Goal: Task Accomplishment & Management: Complete application form

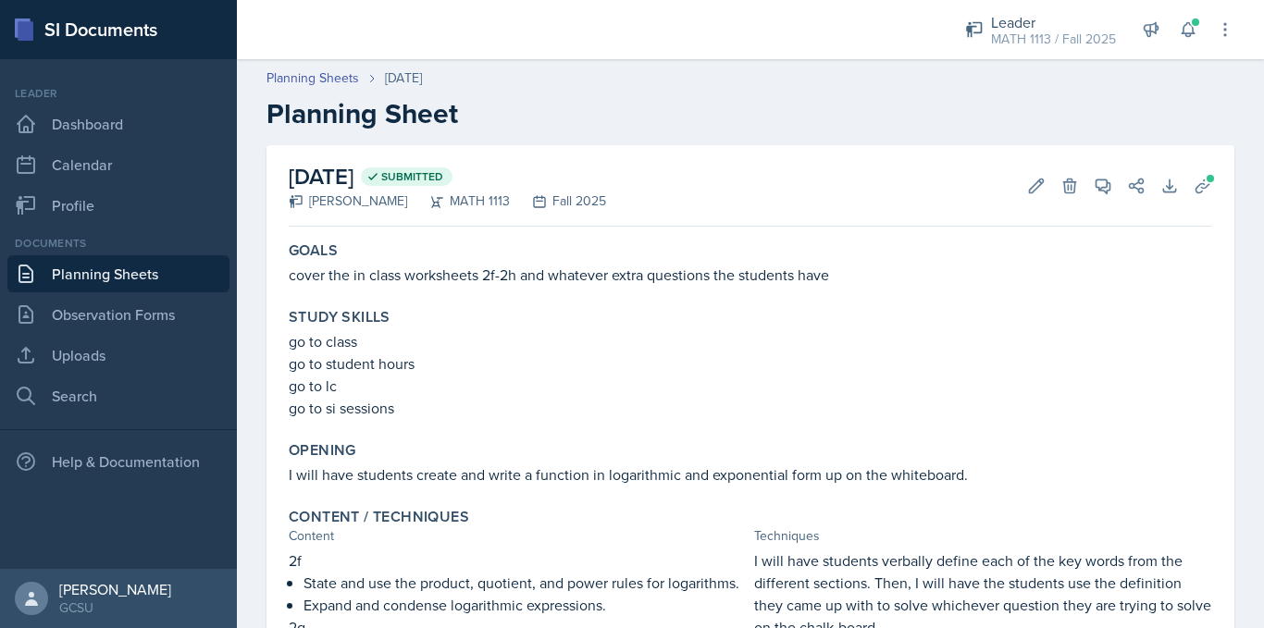
click at [151, 269] on link "Planning Sheets" at bounding box center [118, 273] width 222 height 37
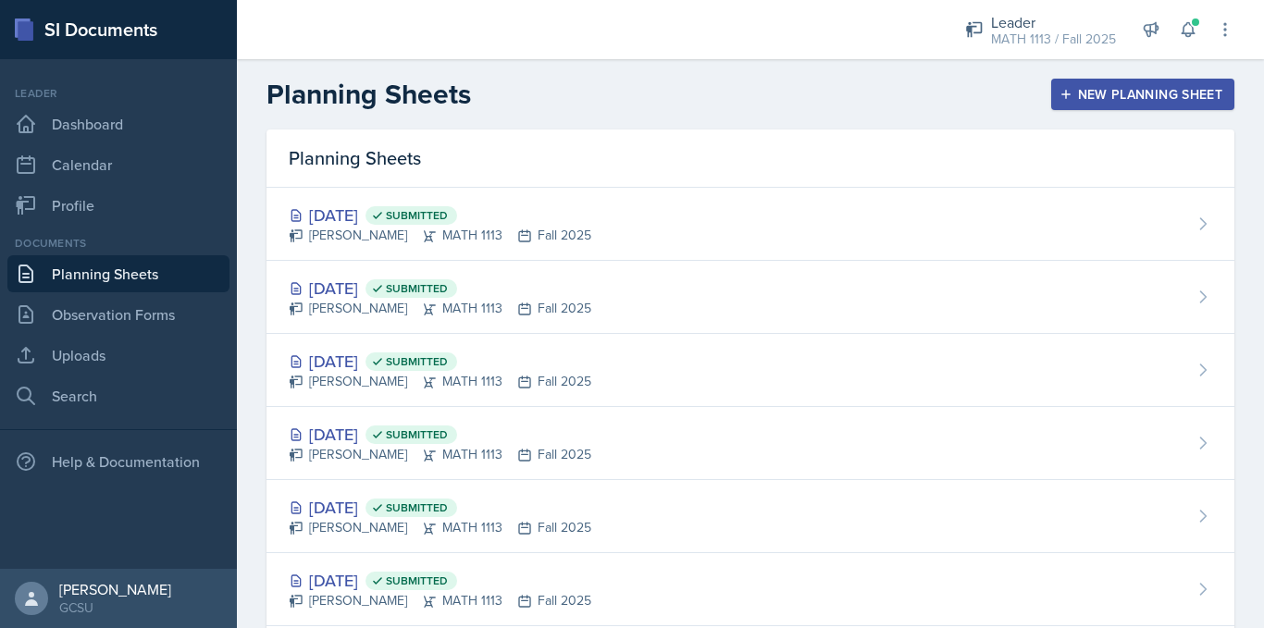
click at [1119, 91] on div "New Planning Sheet" at bounding box center [1142, 94] width 159 height 15
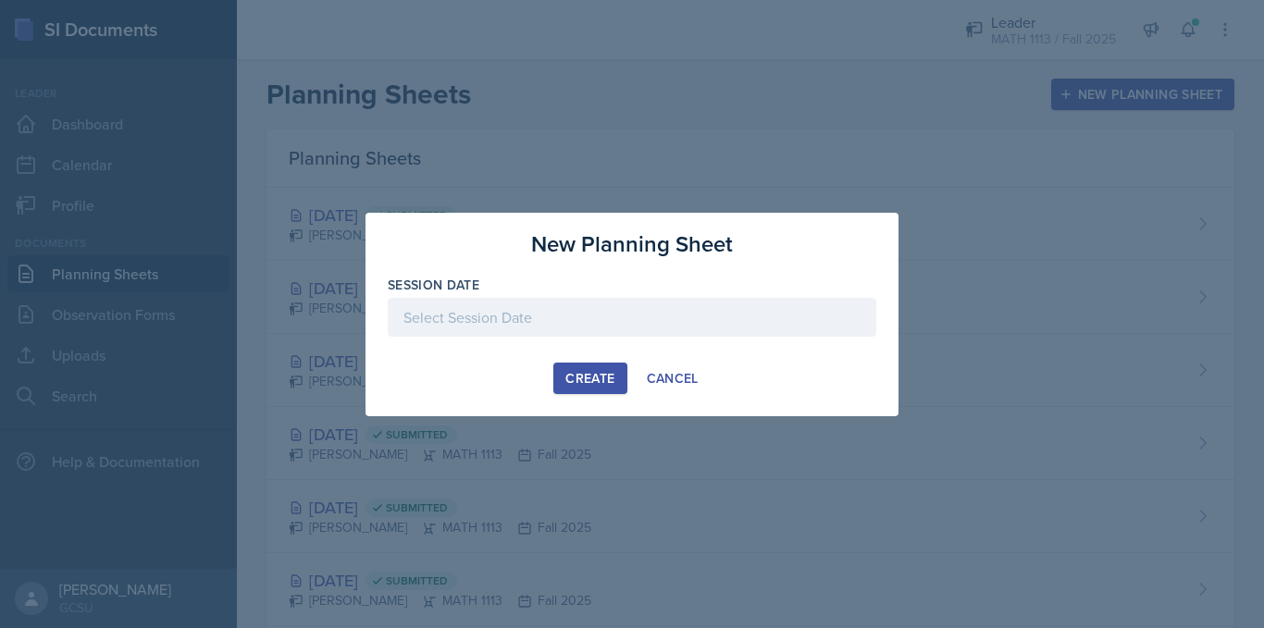
click at [699, 312] on div at bounding box center [632, 317] width 489 height 39
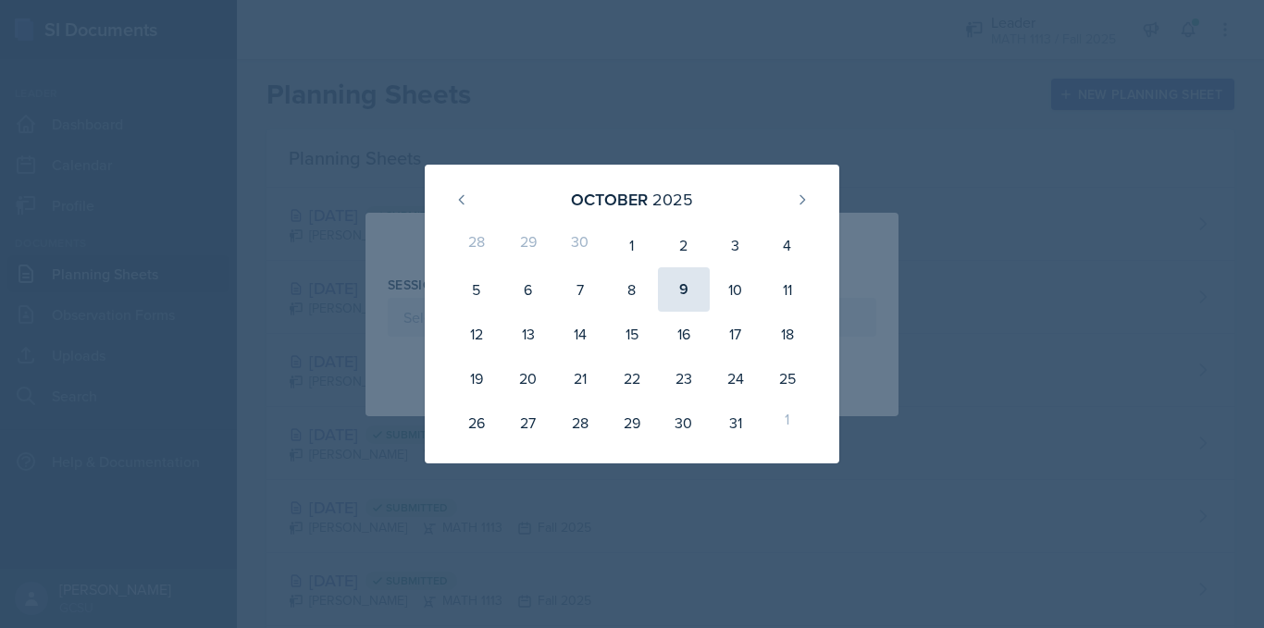
click at [674, 294] on div "9" at bounding box center [684, 289] width 52 height 44
type input "[DATE]"
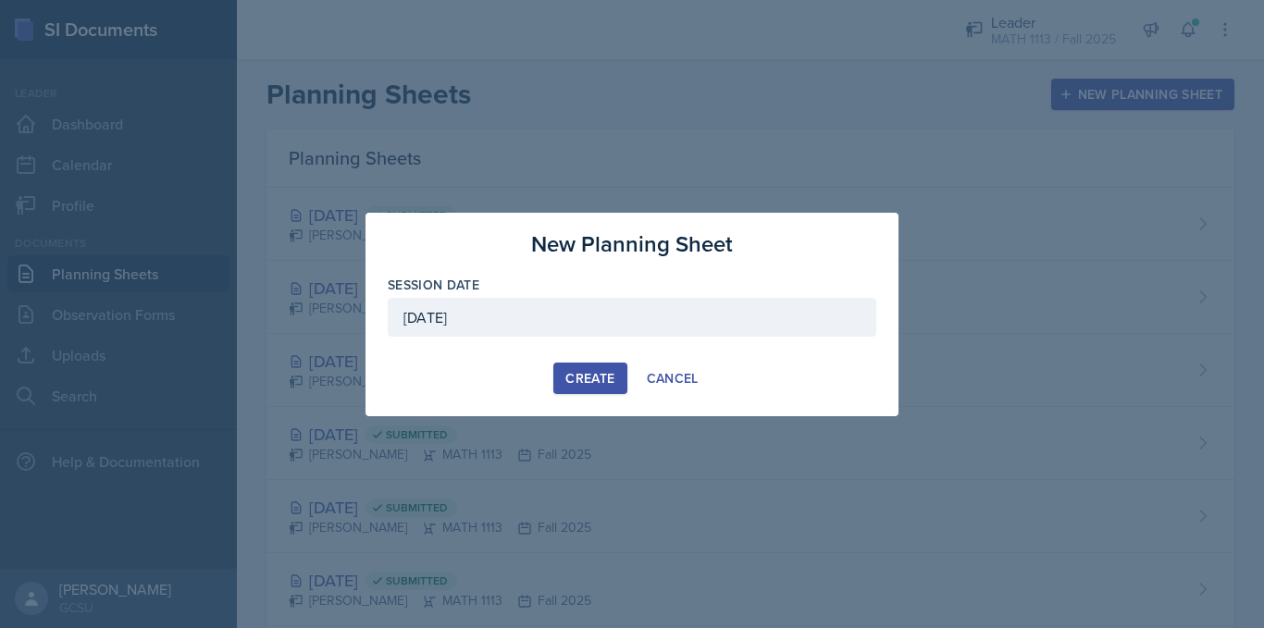
click at [585, 378] on div "Create" at bounding box center [589, 378] width 49 height 15
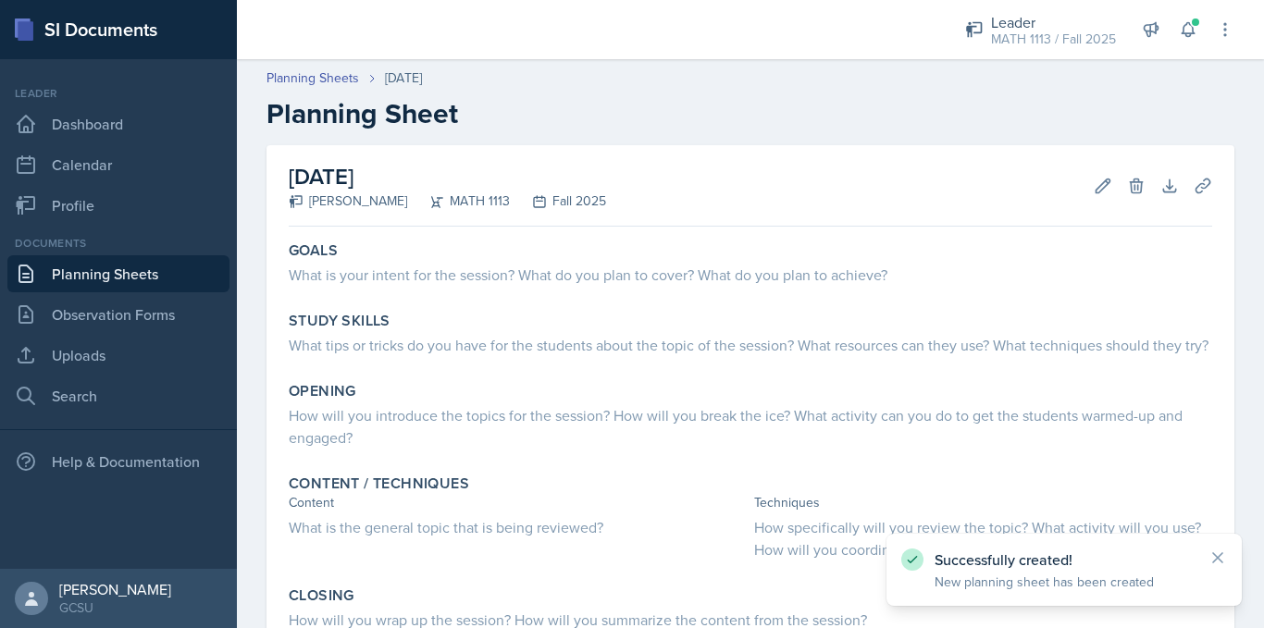
click at [122, 272] on link "Planning Sheets" at bounding box center [118, 273] width 222 height 37
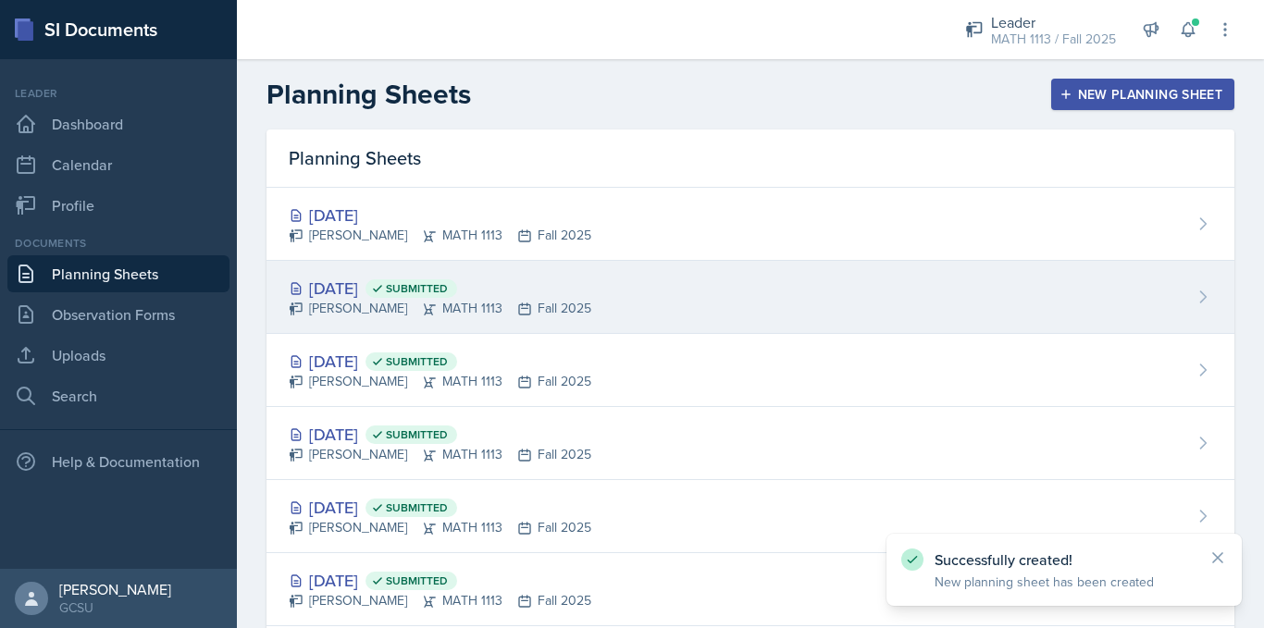
click at [350, 289] on div "[DATE] Submitted" at bounding box center [440, 288] width 303 height 25
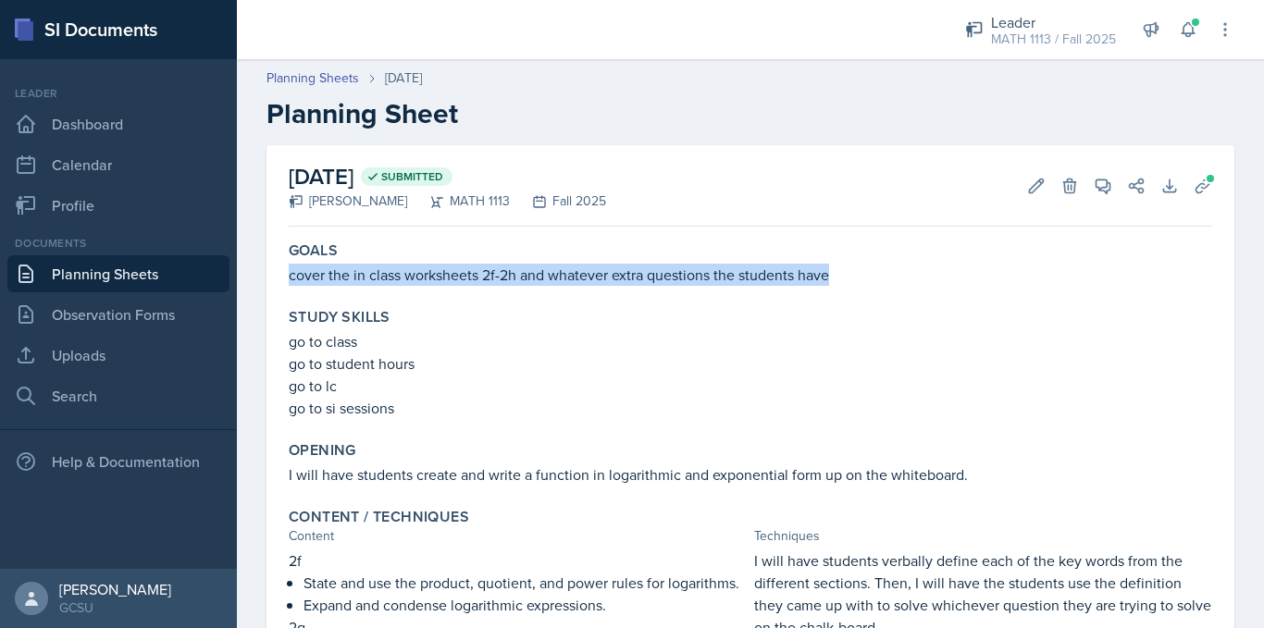
drag, startPoint x: 287, startPoint y: 272, endPoint x: 837, endPoint y: 272, distance: 550.6
click at [837, 272] on div "Goals cover the in class worksheets 2f-2h and whatever extra questions the stud…" at bounding box center [750, 263] width 938 height 59
copy p "cover the in class worksheets 2f-2h and whatever extra questions the students h…"
click at [169, 267] on link "Planning Sheets" at bounding box center [118, 273] width 222 height 37
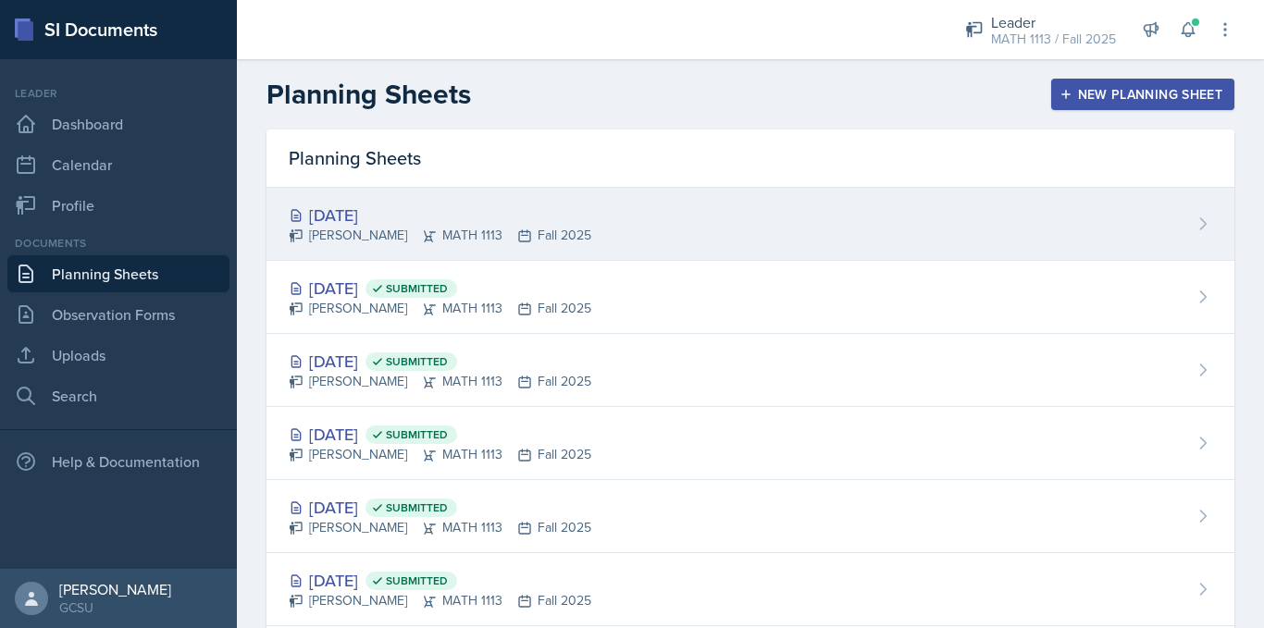
click at [422, 229] on icon at bounding box center [429, 236] width 15 height 15
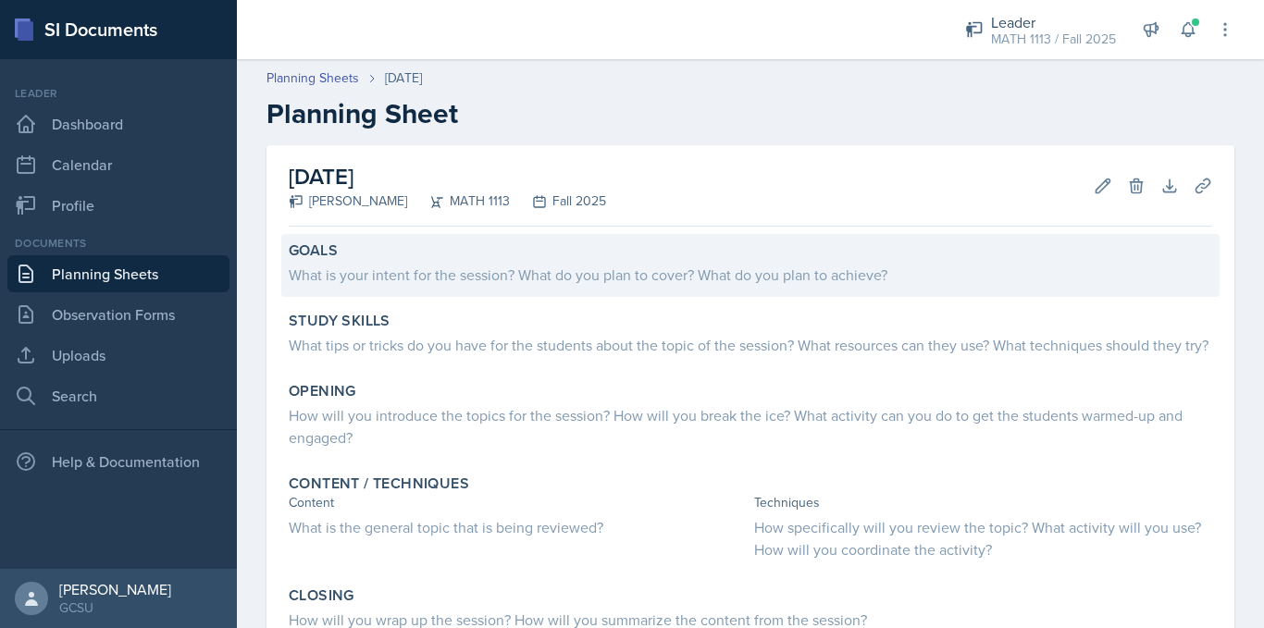
click at [415, 291] on div "Goals What is your intent for the session? What do you plan to cover? What do y…" at bounding box center [750, 265] width 938 height 63
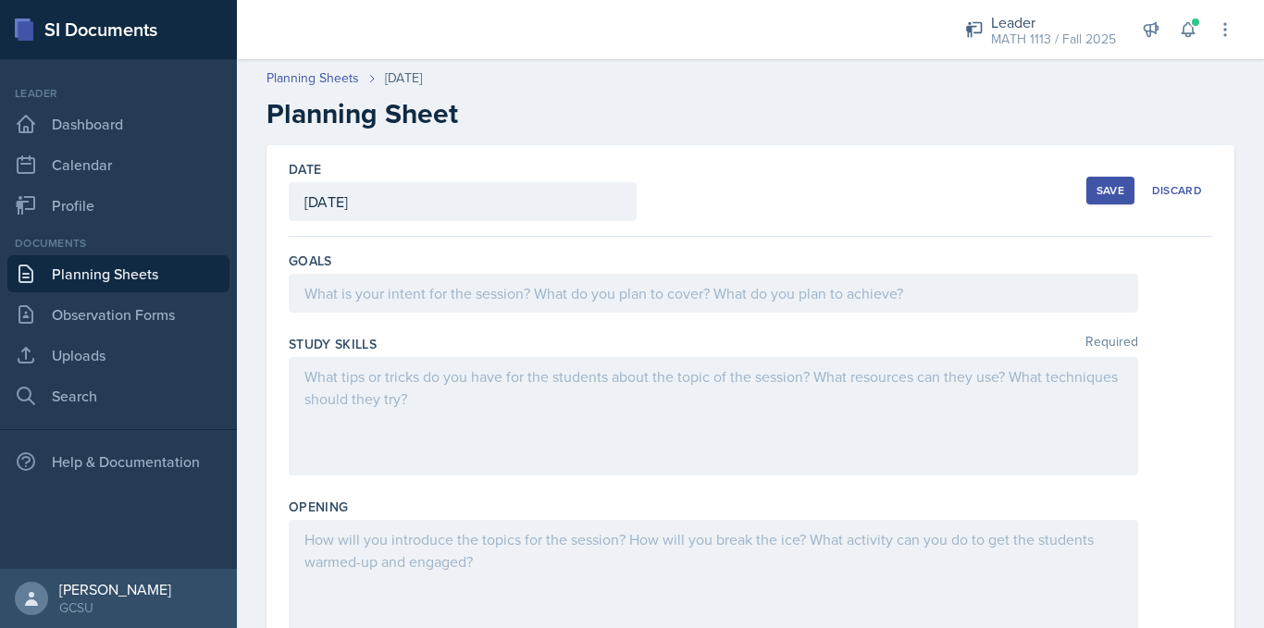
click at [416, 311] on div at bounding box center [713, 293] width 849 height 39
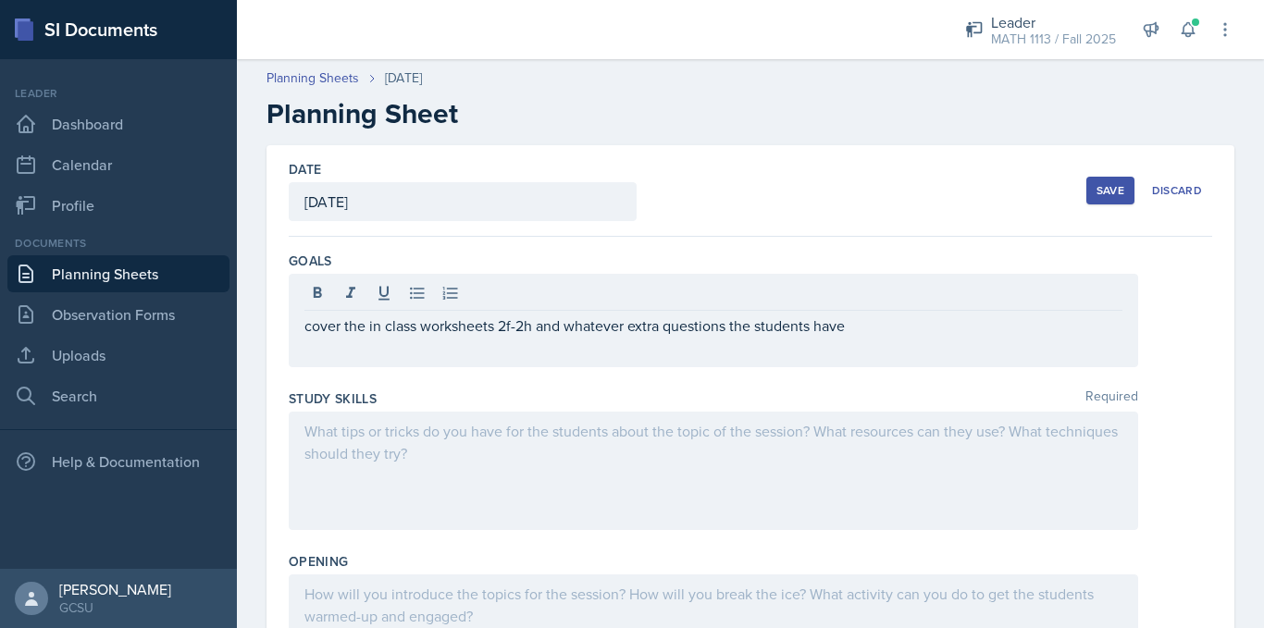
click at [1097, 190] on div "Save" at bounding box center [1111, 190] width 28 height 15
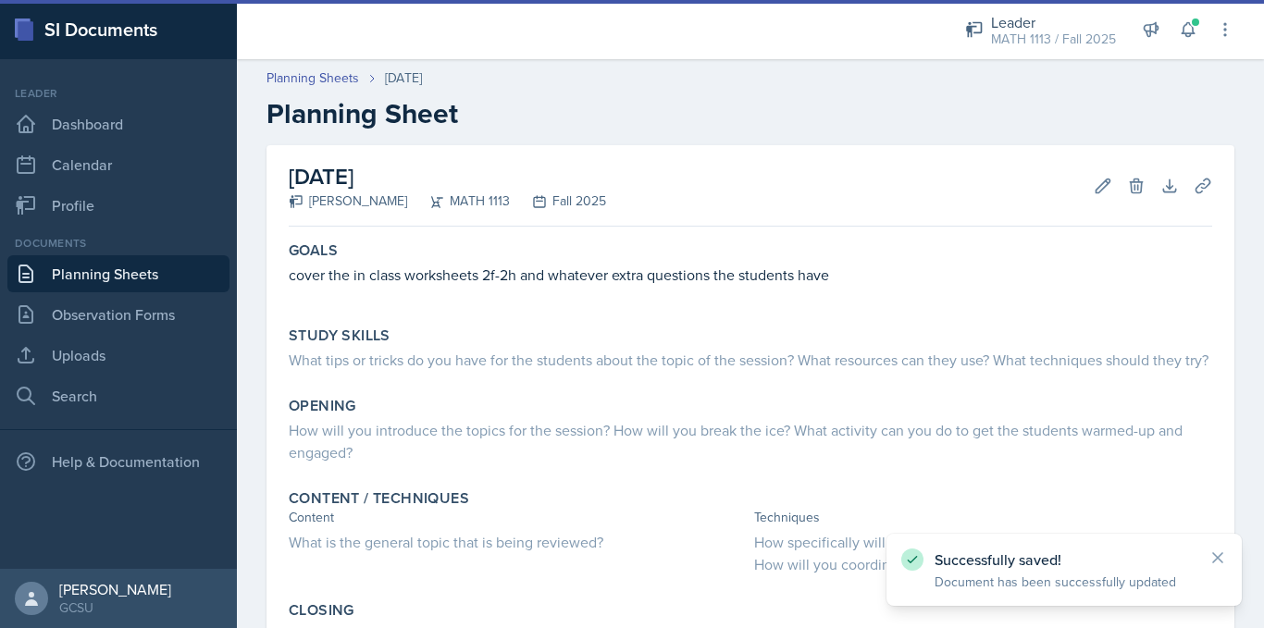
click at [113, 274] on link "Planning Sheets" at bounding box center [118, 273] width 222 height 37
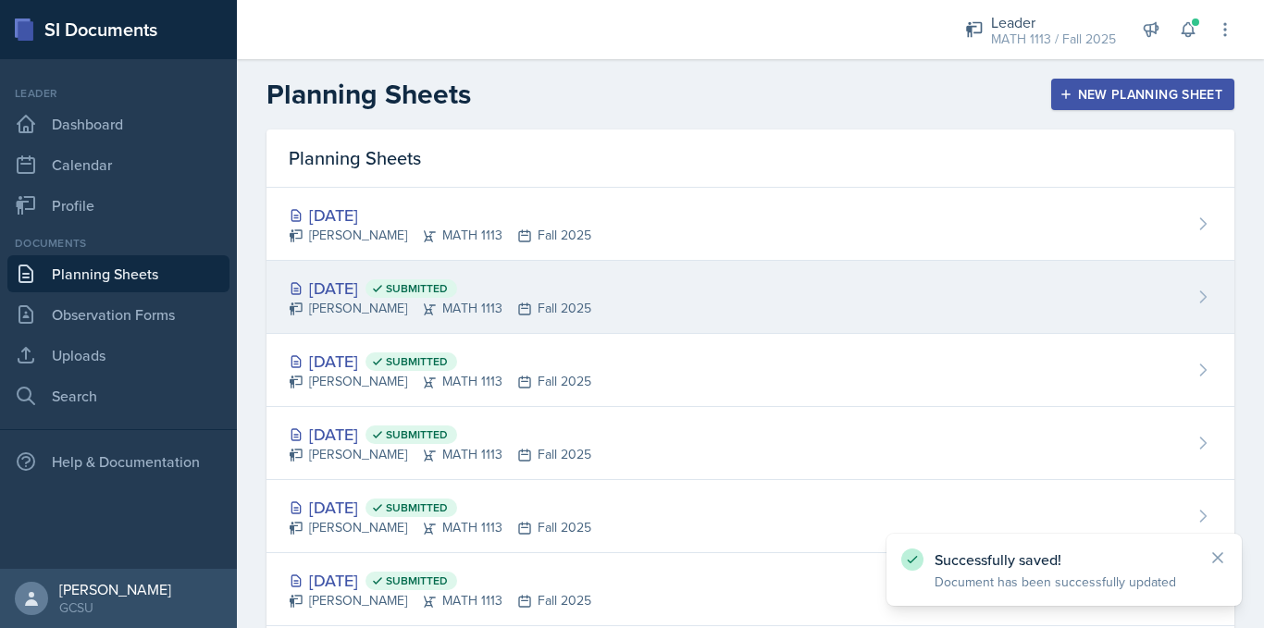
click at [325, 286] on div "[DATE] Submitted" at bounding box center [440, 288] width 303 height 25
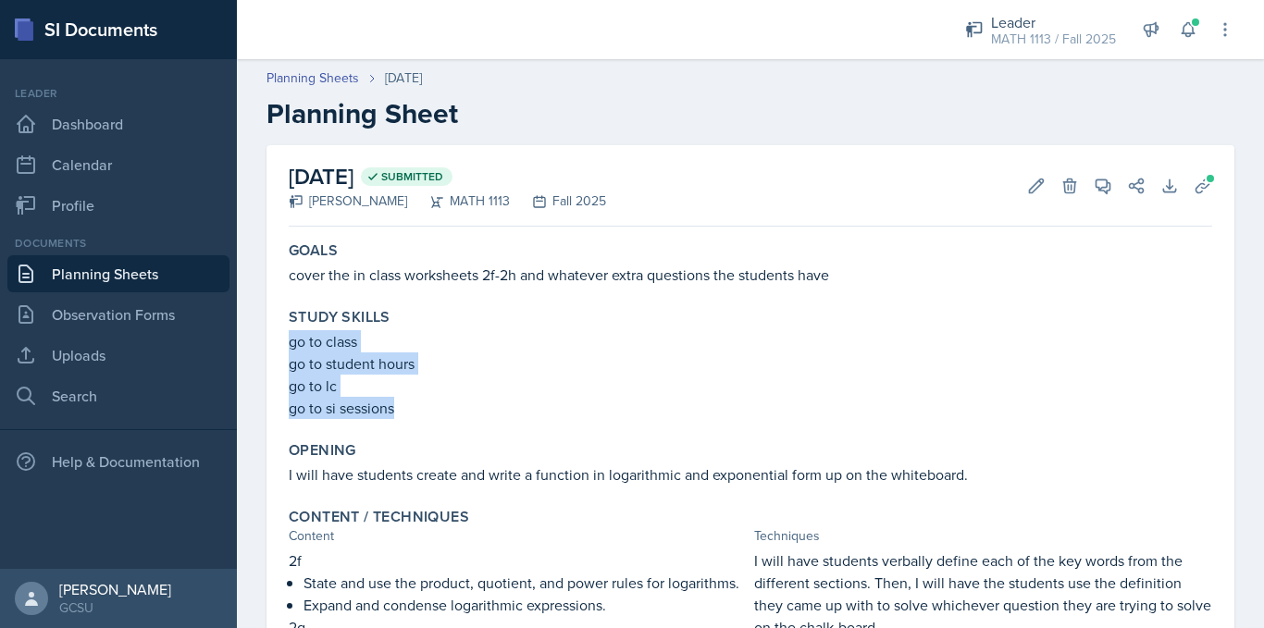
drag, startPoint x: 284, startPoint y: 349, endPoint x: 395, endPoint y: 422, distance: 132.9
click at [395, 422] on div "Study Skills go to class go to student hours go to lc go to si sessions" at bounding box center [750, 364] width 938 height 126
copy div "go to class go to student hours go to lc go to si sessions"
click at [41, 283] on link "Planning Sheets" at bounding box center [118, 273] width 222 height 37
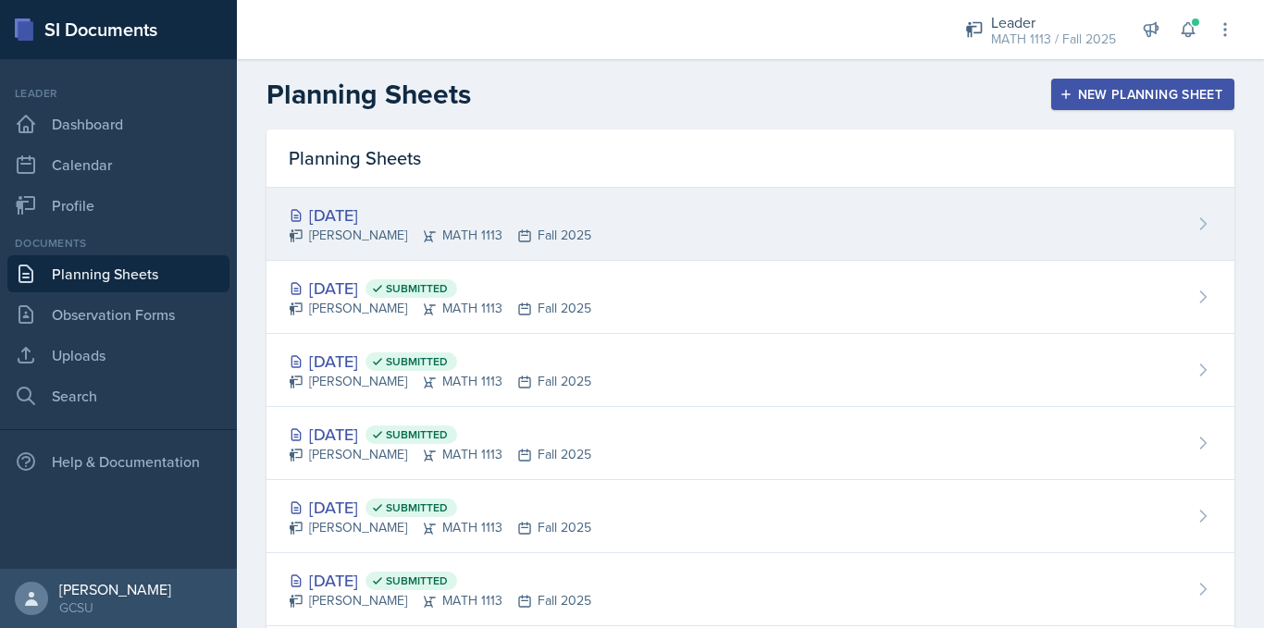
click at [472, 240] on div "[PERSON_NAME] MATH 1113 Fall 2025" at bounding box center [440, 235] width 303 height 19
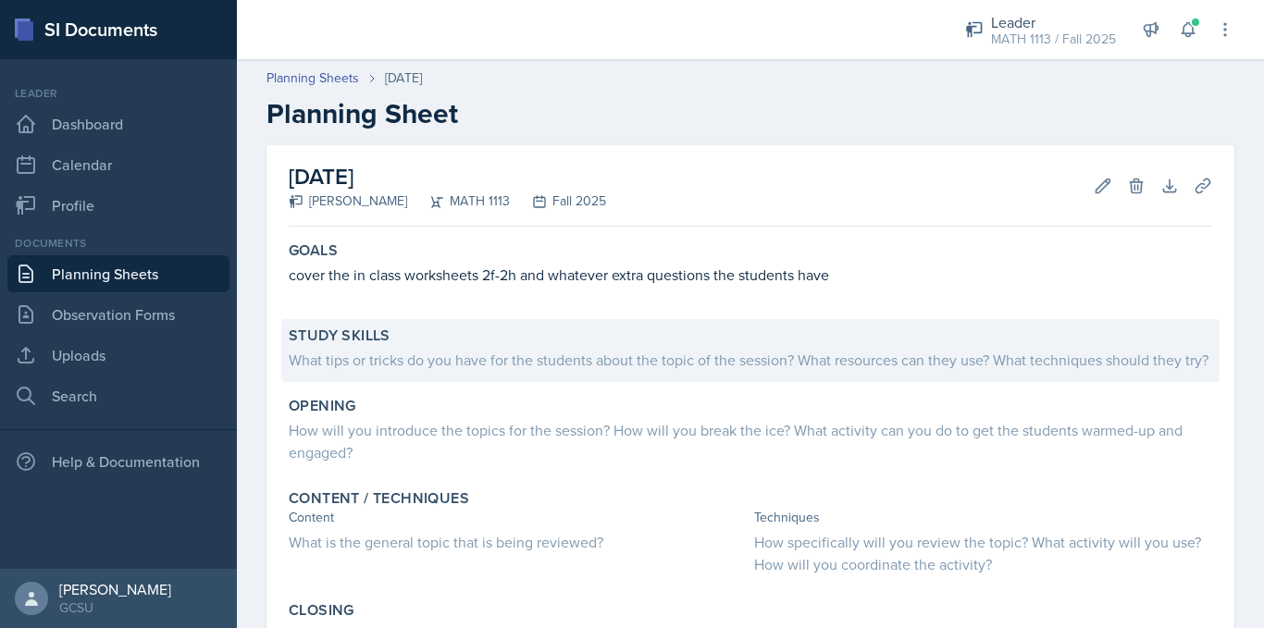
click at [381, 351] on div "What tips or tricks do you have for the students about the topic of the session…" at bounding box center [750, 360] width 923 height 22
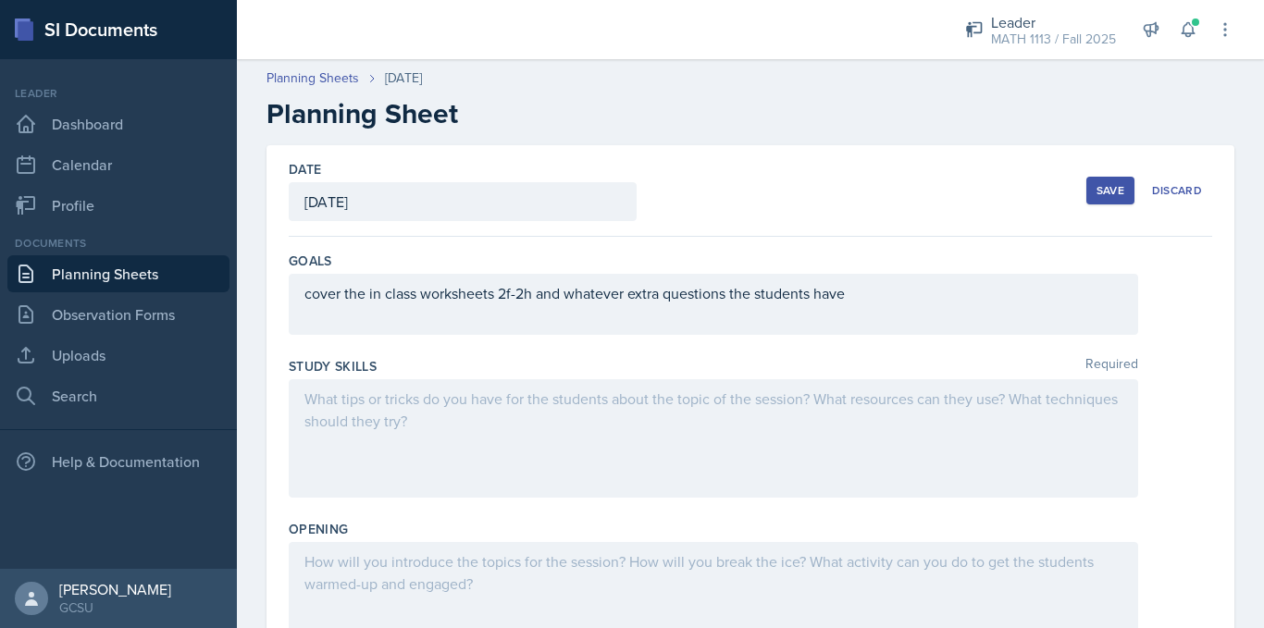
click at [389, 436] on div at bounding box center [713, 438] width 849 height 118
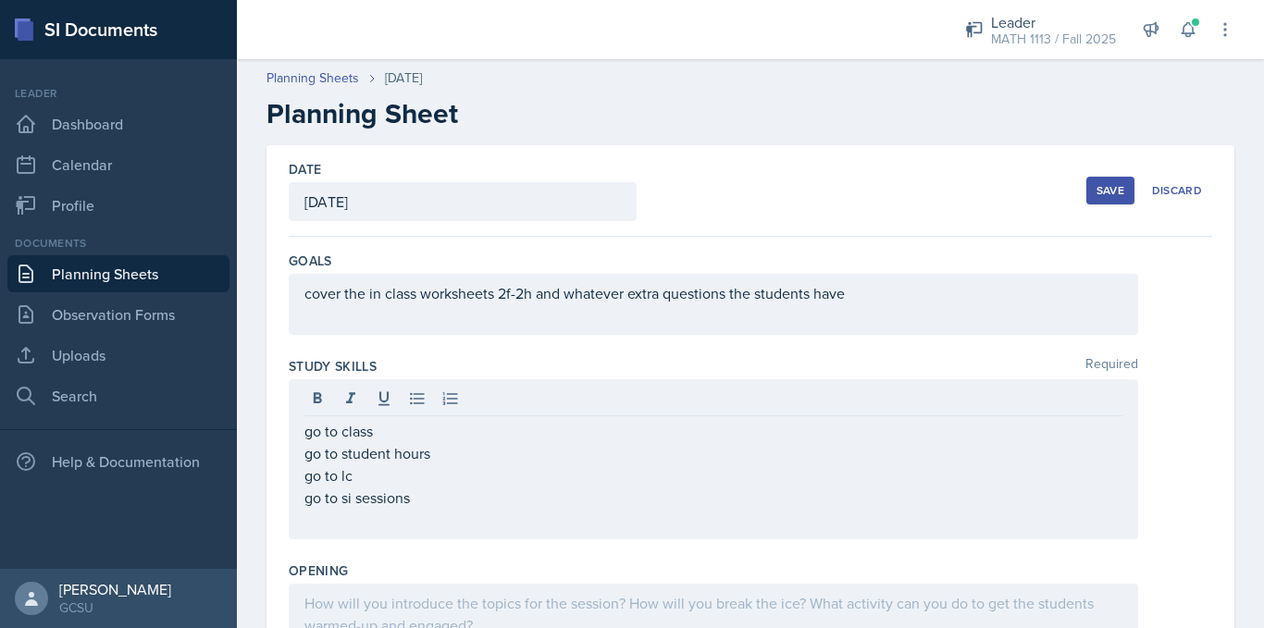
click at [1102, 180] on button "Save" at bounding box center [1110, 191] width 48 height 28
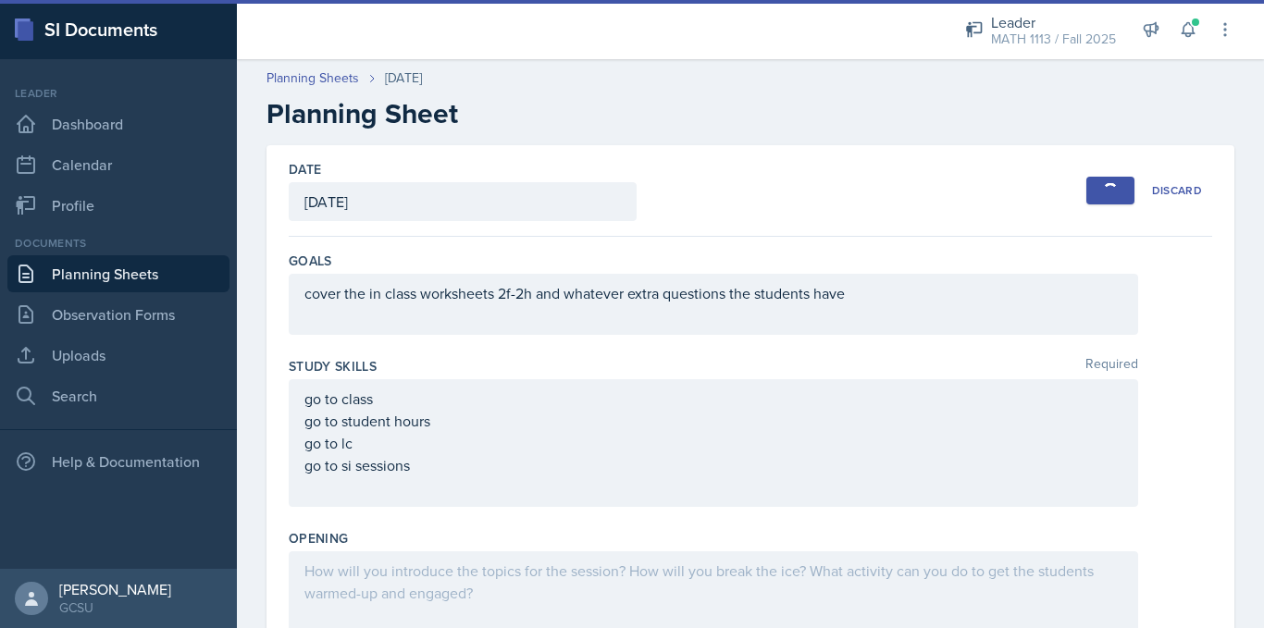
click at [123, 273] on link "Planning Sheets" at bounding box center [118, 273] width 222 height 37
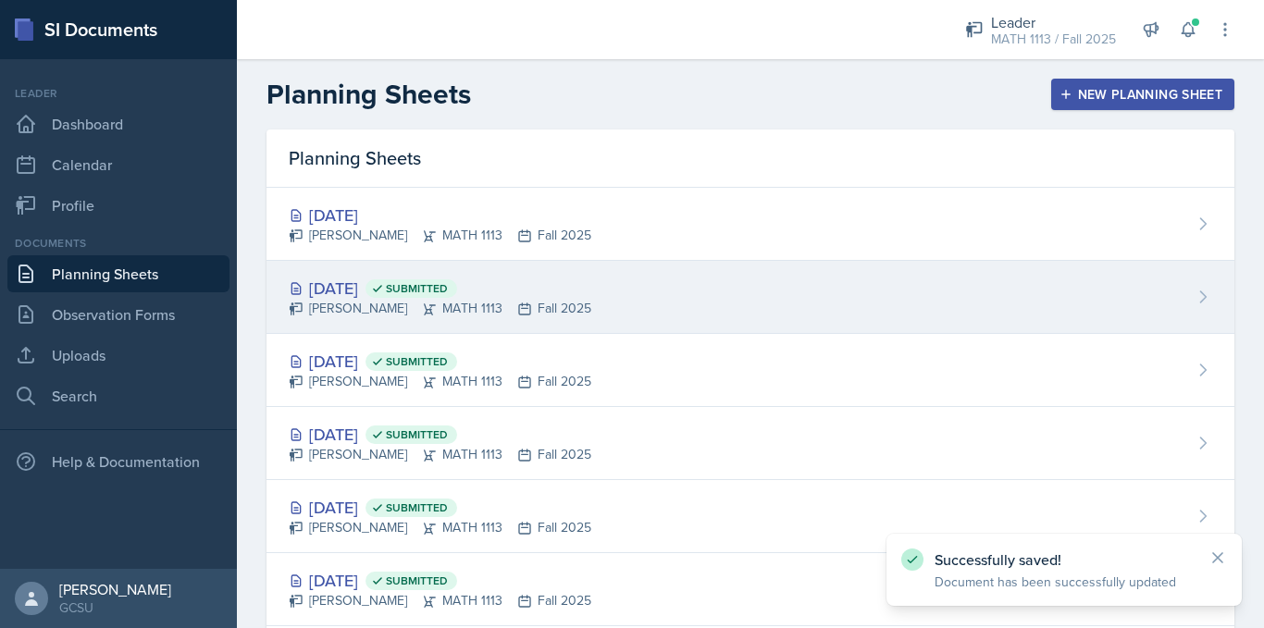
click at [350, 304] on div "[PERSON_NAME] MATH 1113 Fall 2025" at bounding box center [440, 308] width 303 height 19
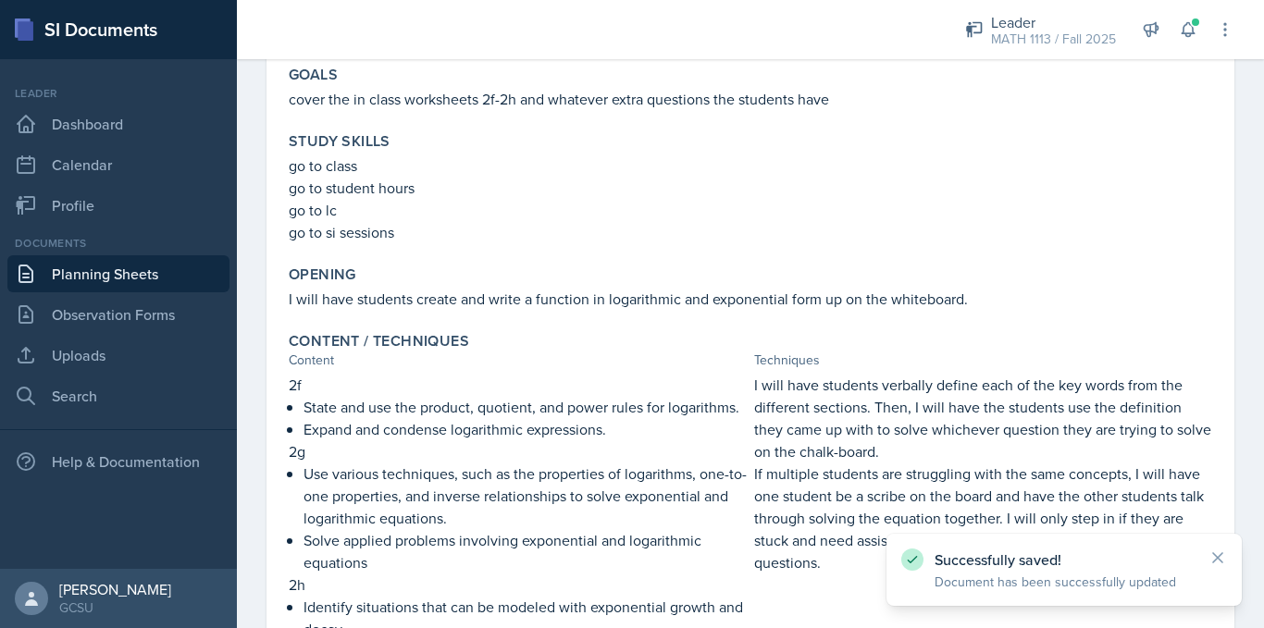
scroll to position [177, 0]
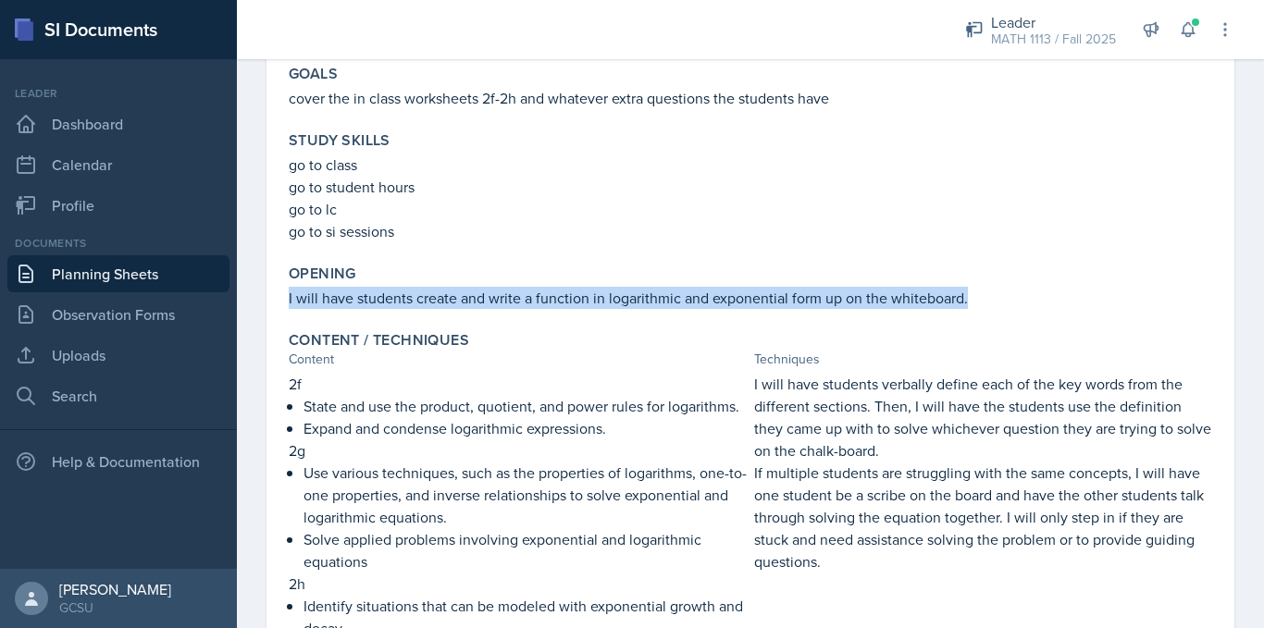
drag, startPoint x: 287, startPoint y: 300, endPoint x: 1012, endPoint y: 304, distance: 725.5
click at [1012, 304] on div "Opening I will have students create and write a function in logarithmic and exp…" at bounding box center [750, 286] width 938 height 59
copy p "I will have students create and write a function in logarithmic and exponential…"
click at [105, 281] on link "Planning Sheets" at bounding box center [118, 273] width 222 height 37
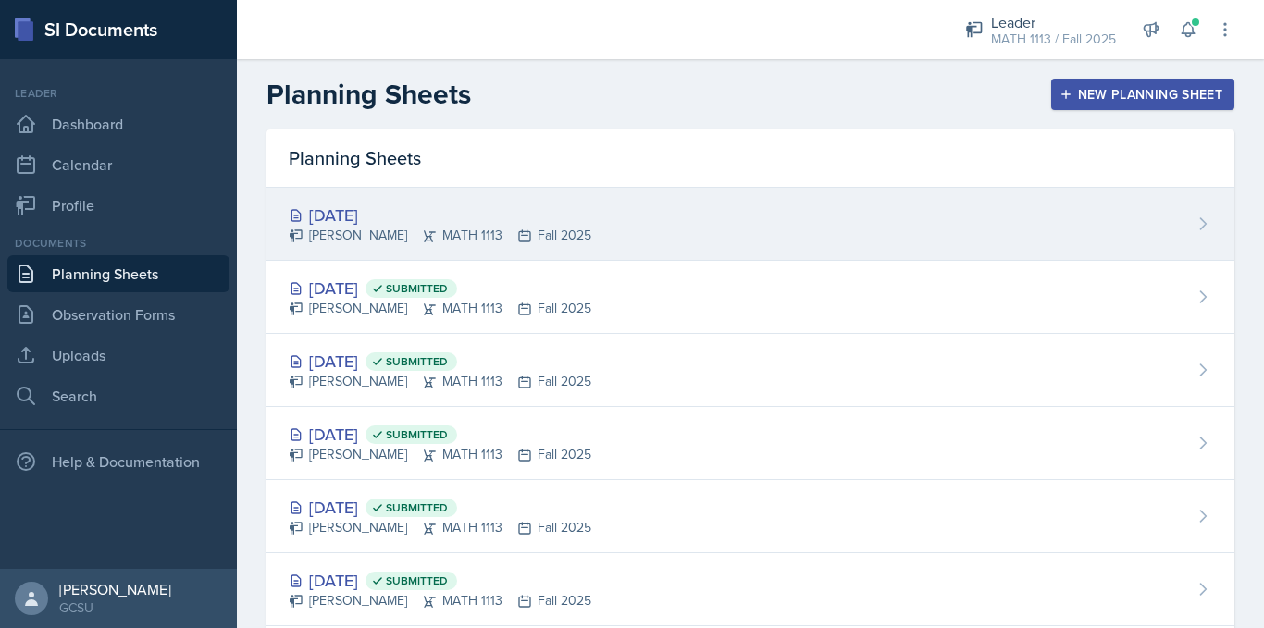
click at [423, 218] on div "[DATE]" at bounding box center [440, 215] width 303 height 25
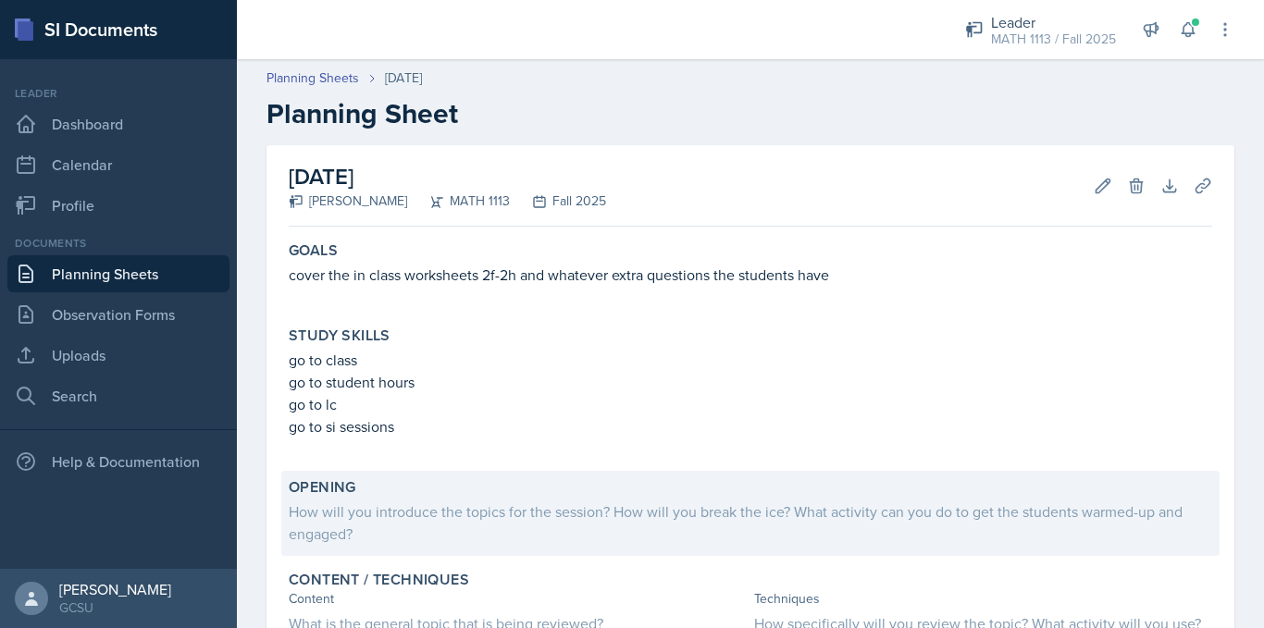
click at [336, 520] on div "How will you introduce the topics for the session? How will you break the ice? …" at bounding box center [750, 523] width 923 height 44
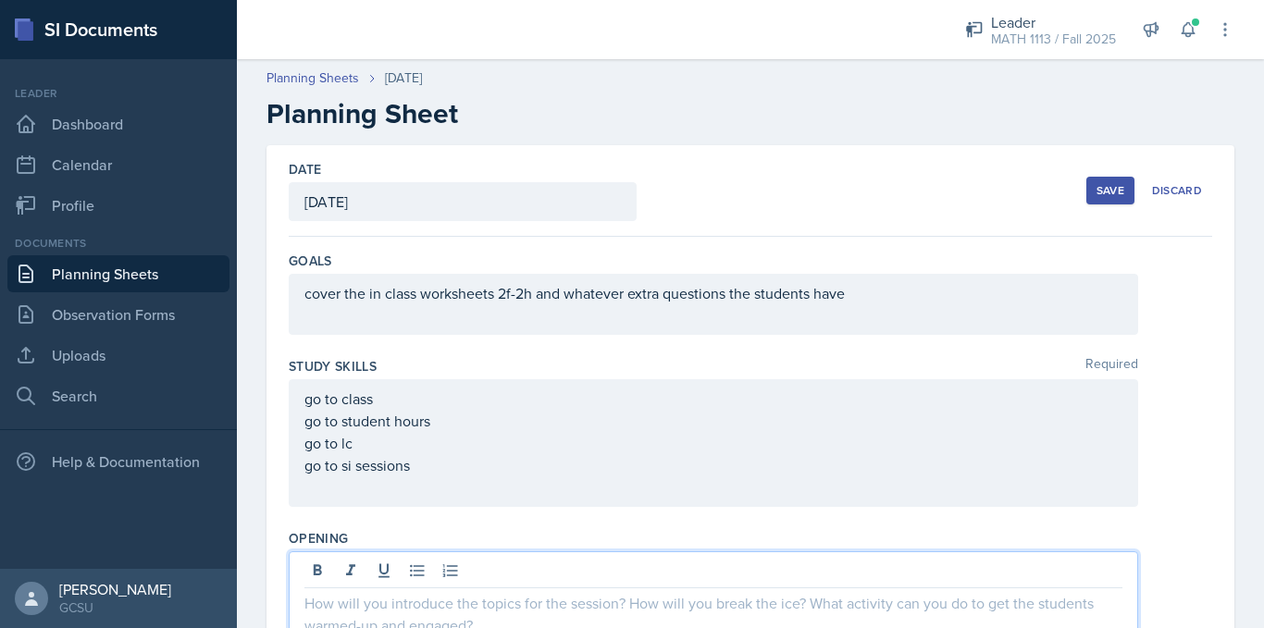
click at [341, 569] on div at bounding box center [713, 610] width 849 height 118
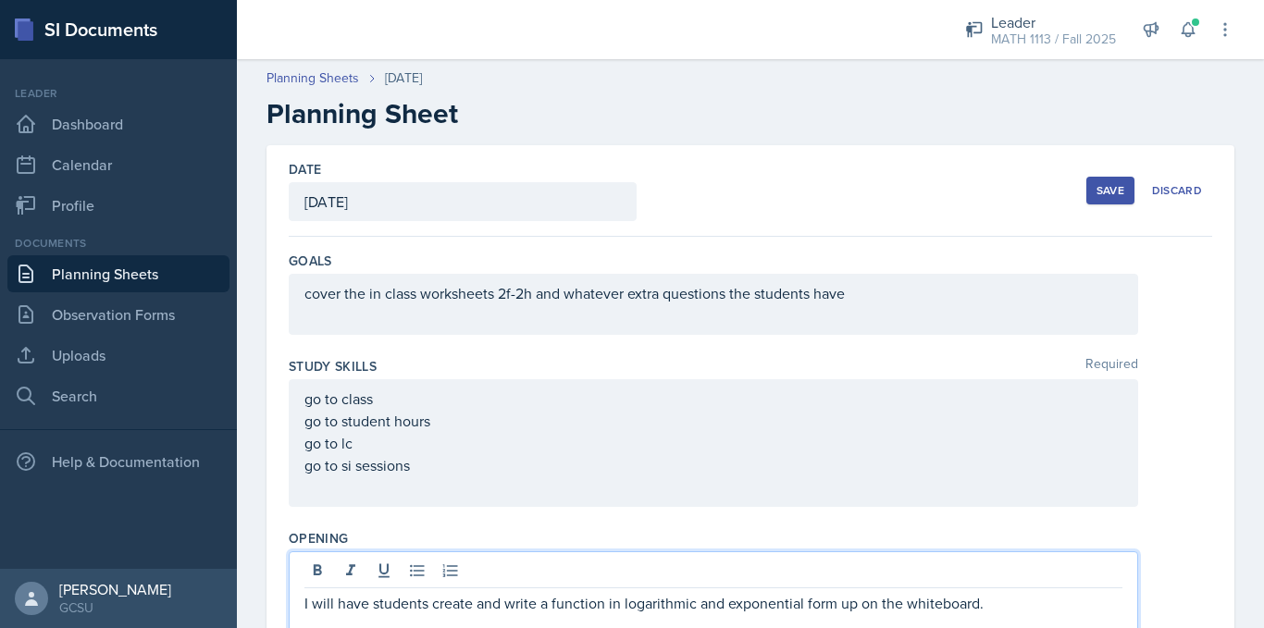
click at [1097, 199] on button "Save" at bounding box center [1110, 191] width 48 height 28
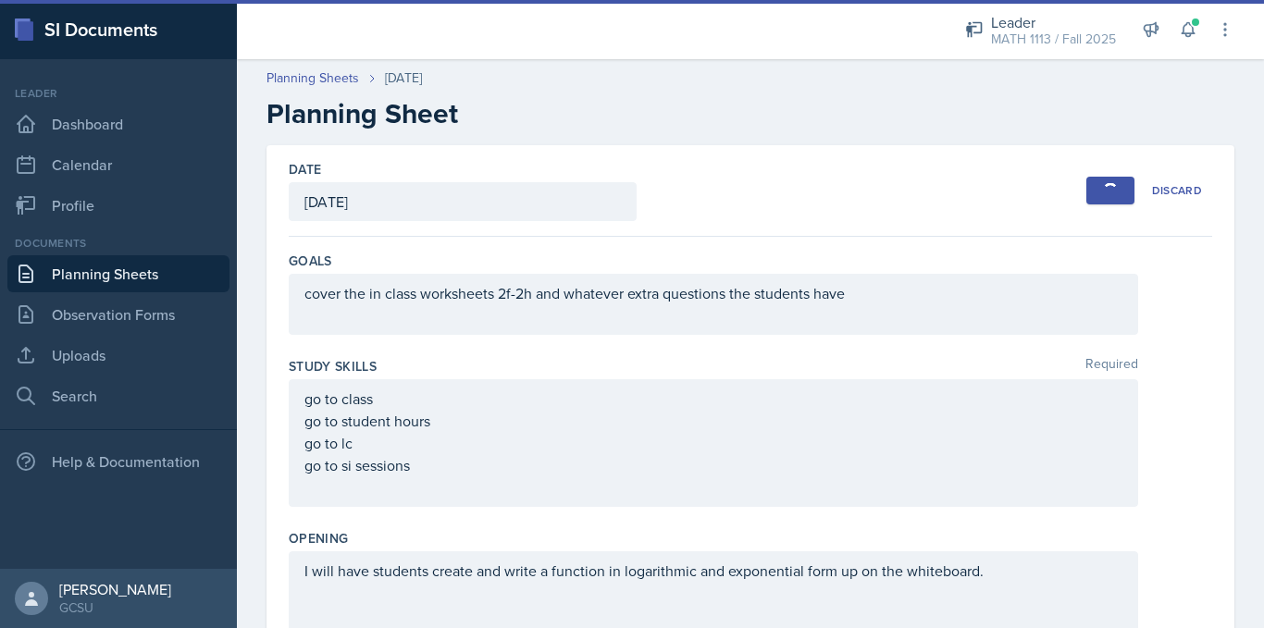
click at [57, 271] on link "Planning Sheets" at bounding box center [118, 273] width 222 height 37
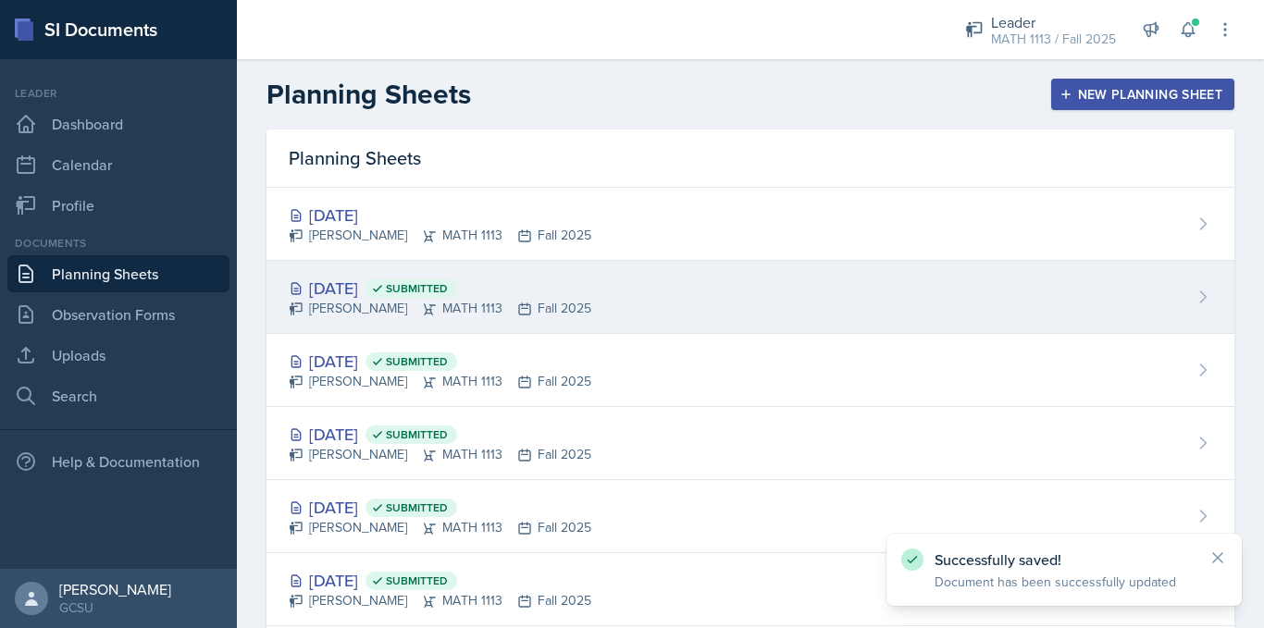
click at [365, 315] on div "[PERSON_NAME] MATH 1113 Fall 2025" at bounding box center [440, 308] width 303 height 19
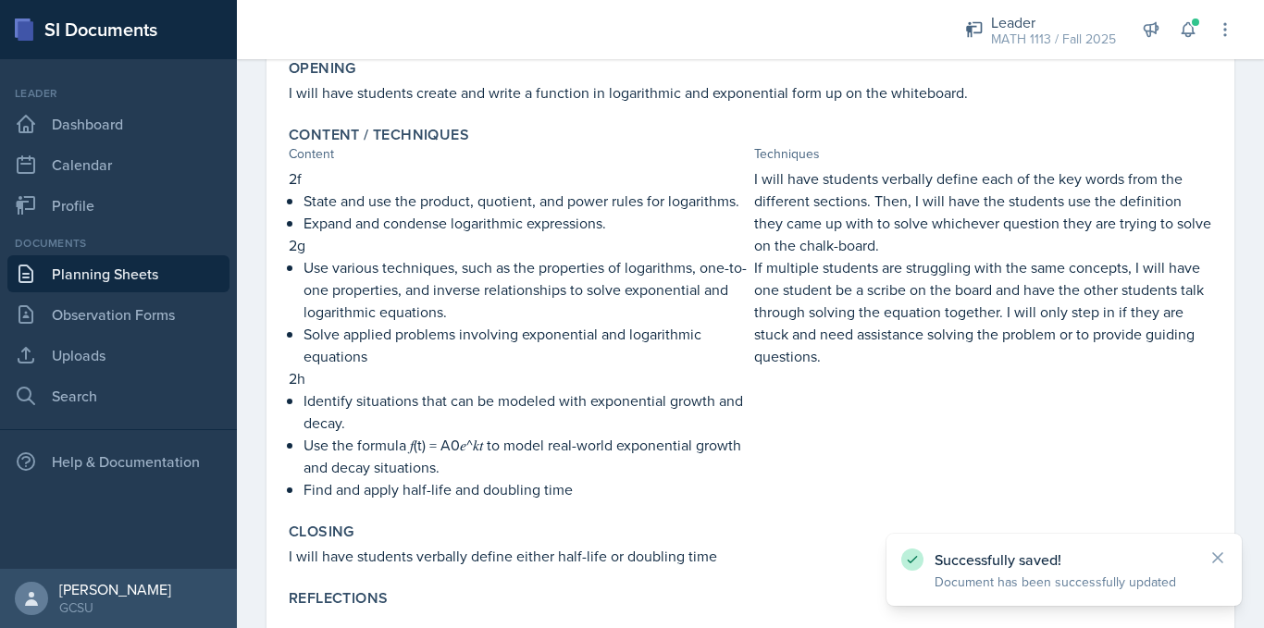
scroll to position [385, 0]
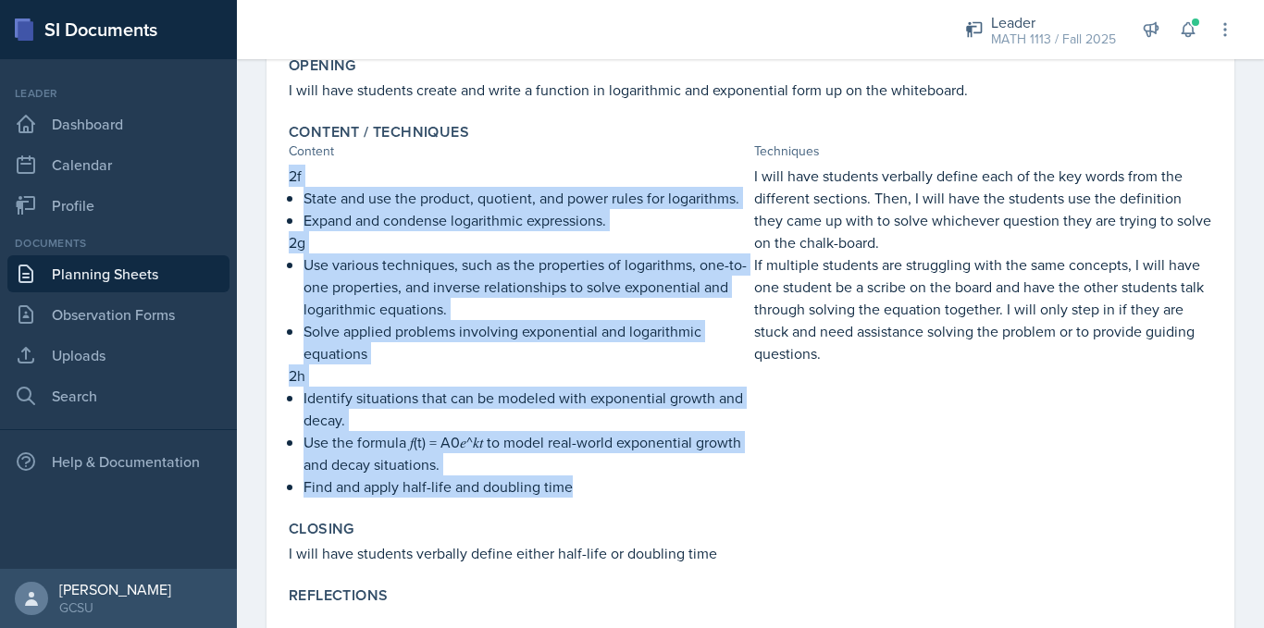
drag, startPoint x: 284, startPoint y: 174, endPoint x: 671, endPoint y: 514, distance: 514.7
click at [671, 505] on div "Content / Techniques Content Techniques 2f State and use the product, quotient,…" at bounding box center [750, 311] width 938 height 390
copy div "2f State and use the product, quotient, and power rules for logarithms. Expand …"
click at [103, 267] on link "Planning Sheets" at bounding box center [118, 273] width 222 height 37
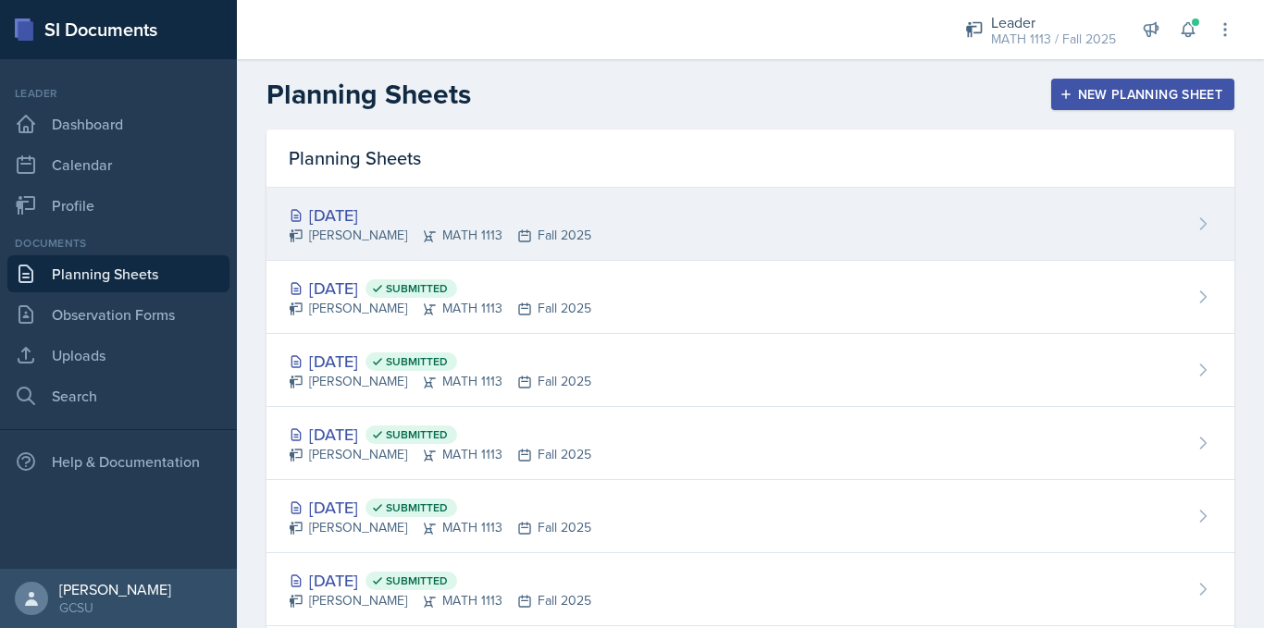
click at [403, 211] on div "[DATE]" at bounding box center [440, 215] width 303 height 25
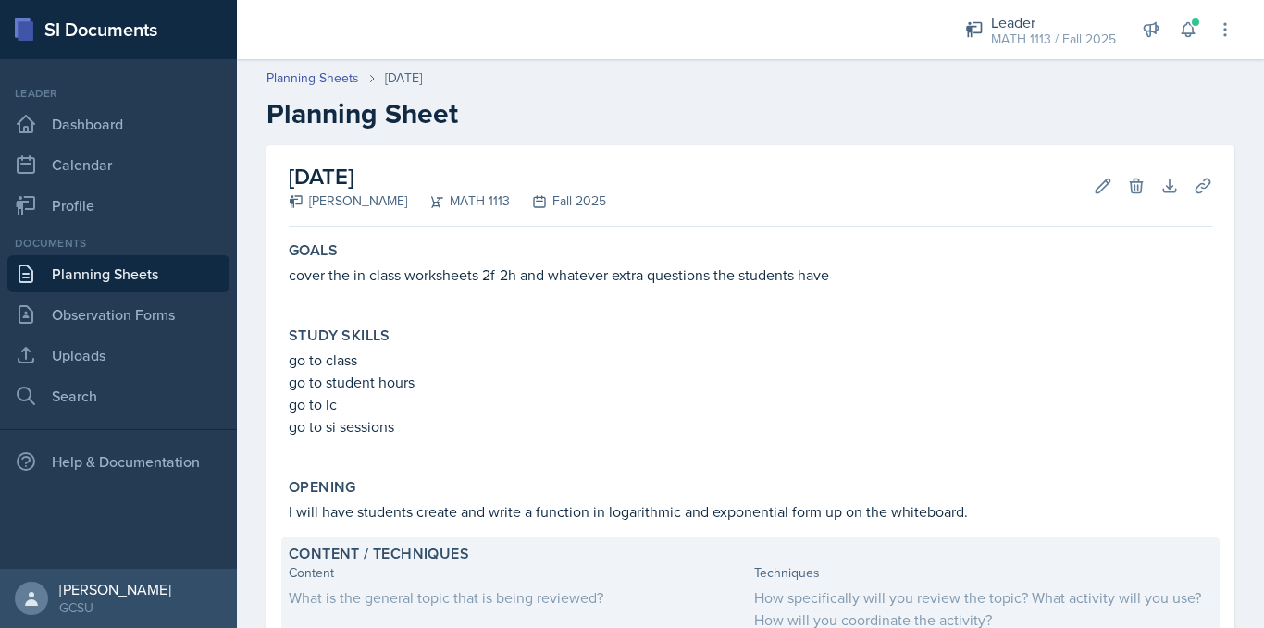
click at [337, 589] on div "What is the general topic that is being reviewed?" at bounding box center [518, 598] width 458 height 22
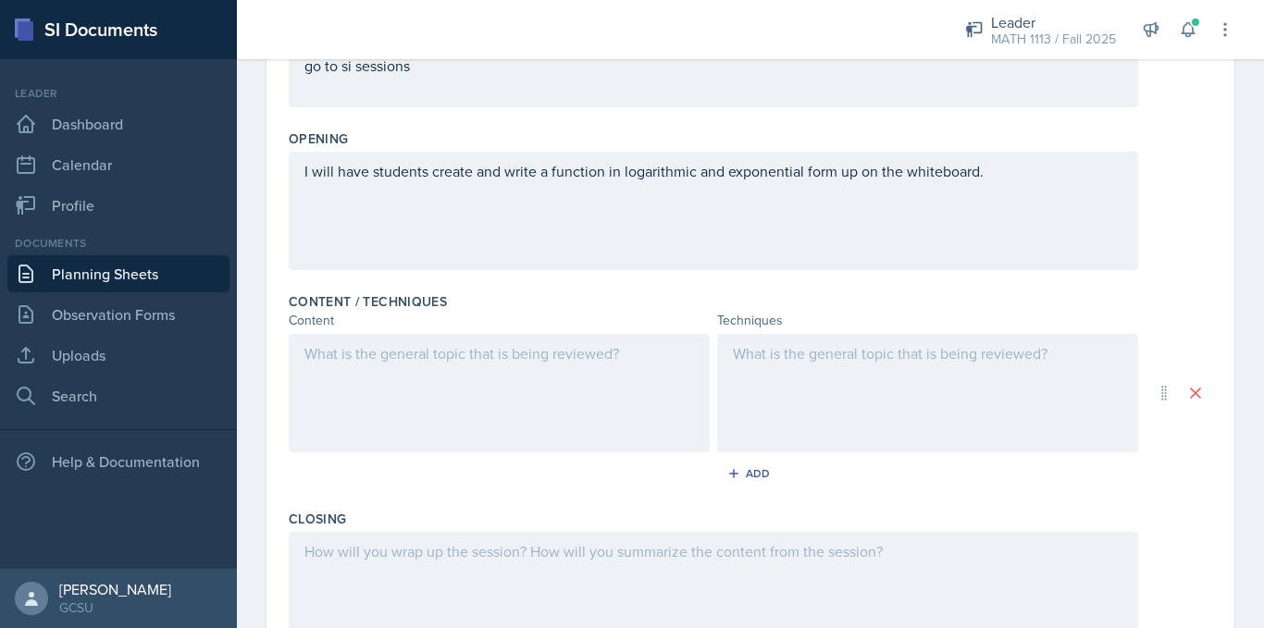
click at [422, 416] on div at bounding box center [499, 393] width 421 height 118
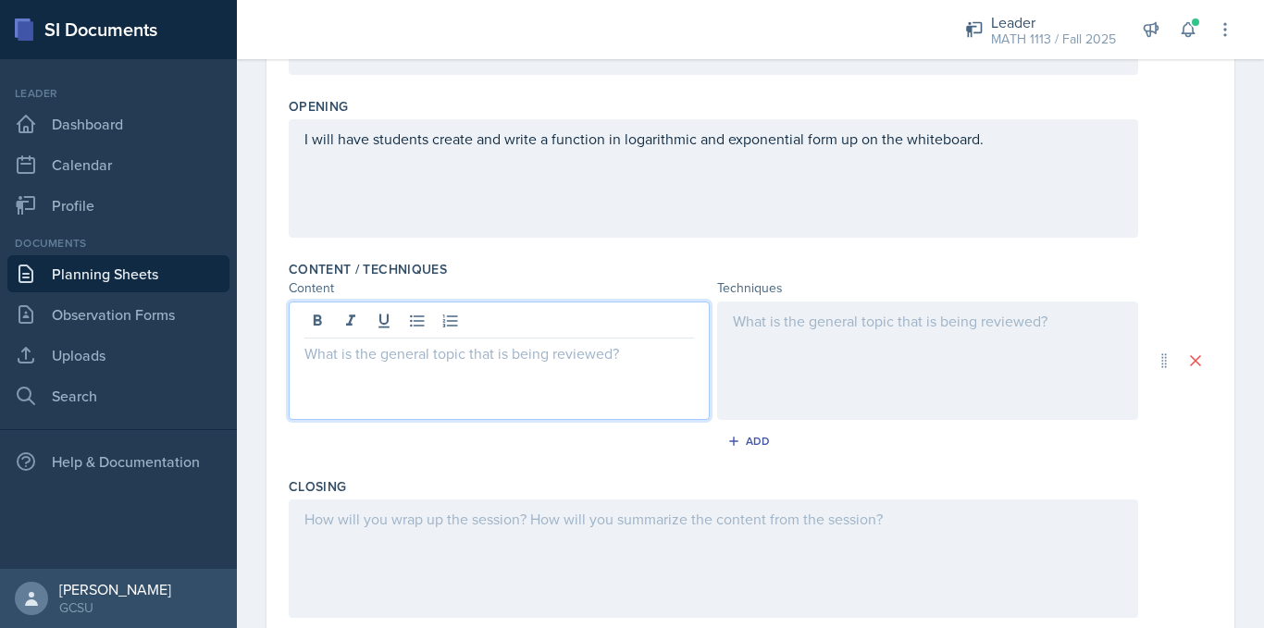
scroll to position [527, 0]
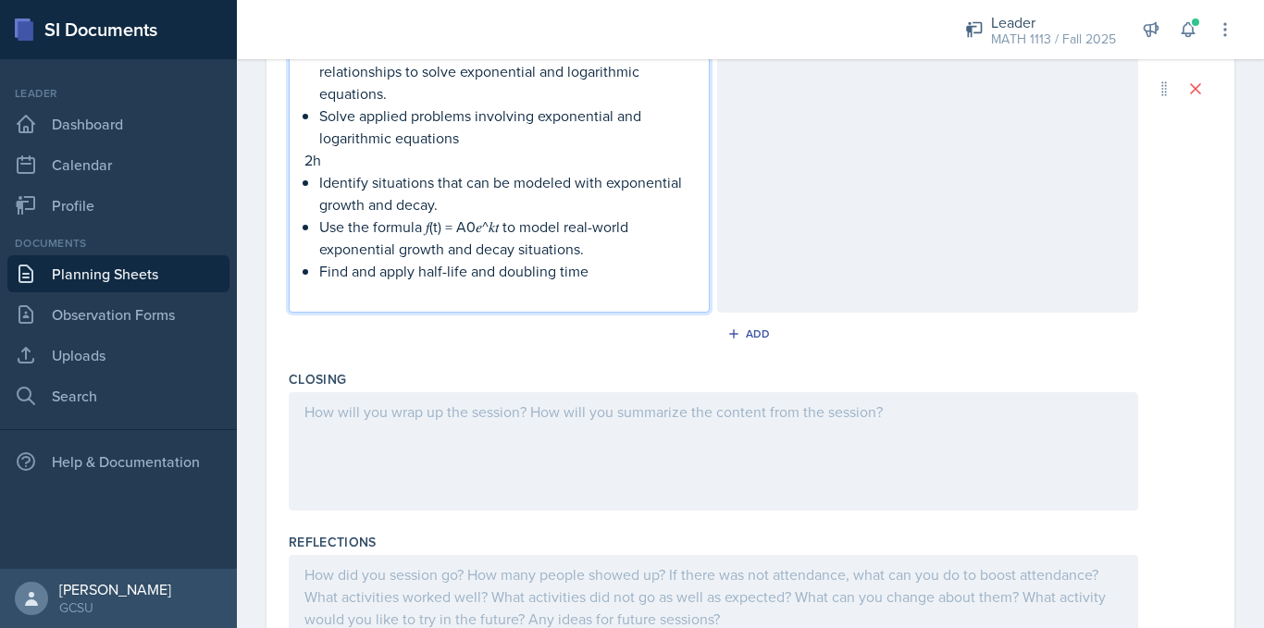
click at [422, 424] on div at bounding box center [713, 451] width 849 height 118
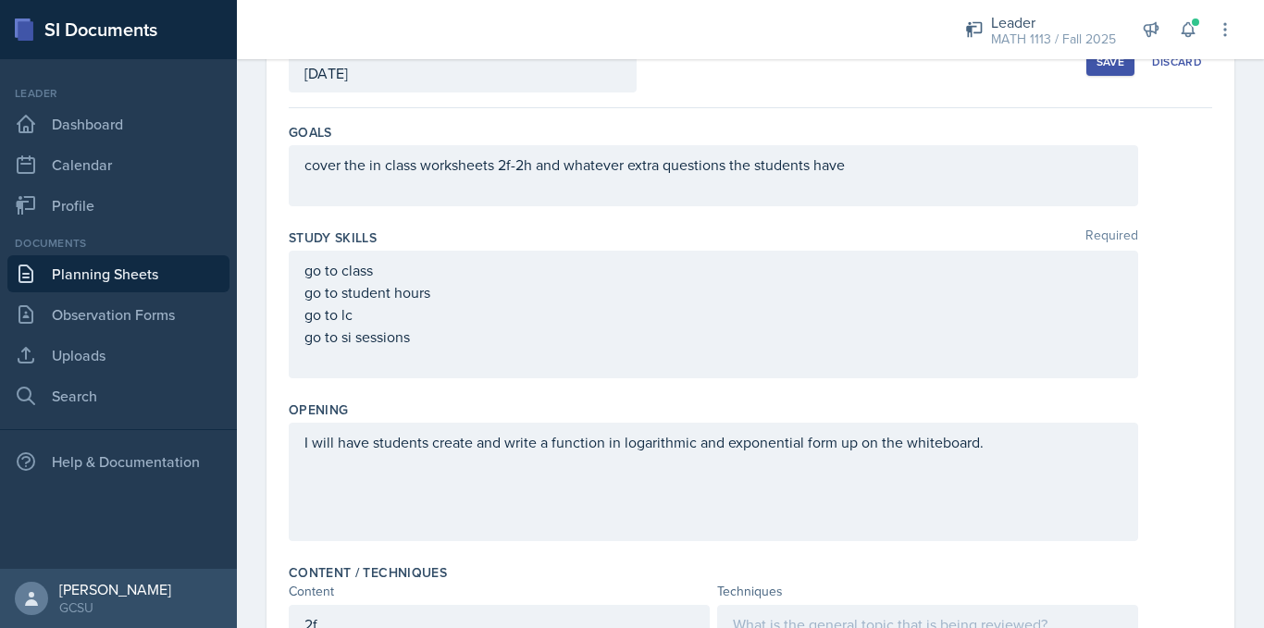
scroll to position [20, 0]
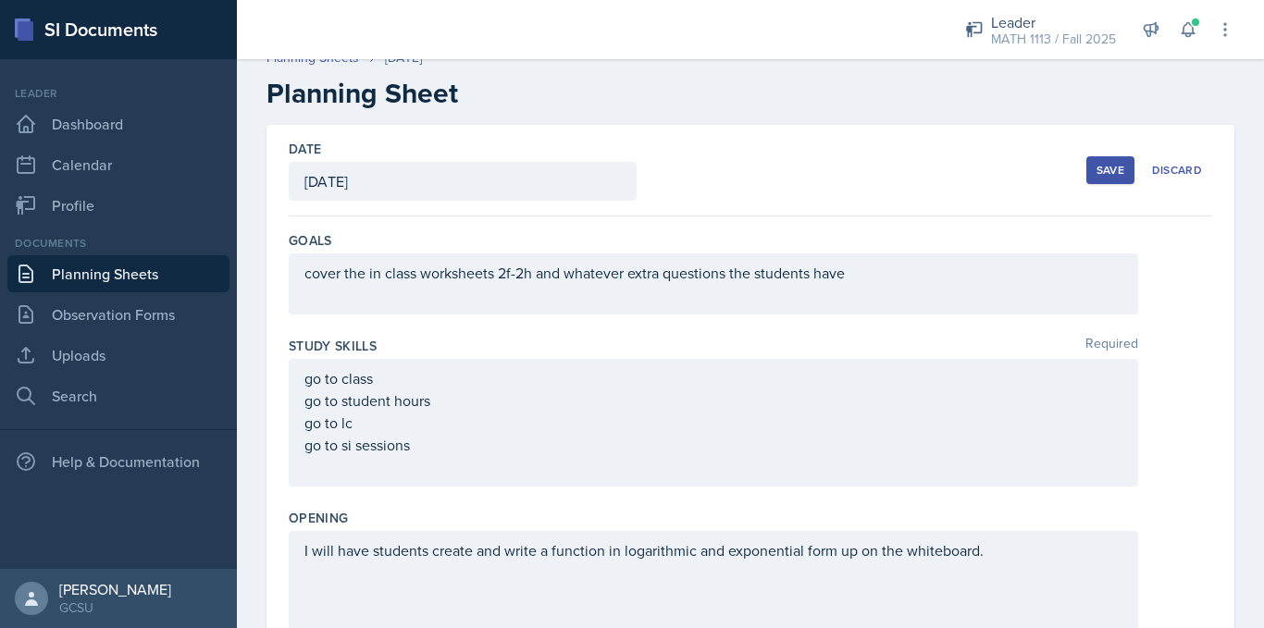
click at [1097, 163] on div "Save" at bounding box center [1111, 170] width 28 height 15
click at [127, 278] on link "Planning Sheets" at bounding box center [118, 273] width 222 height 37
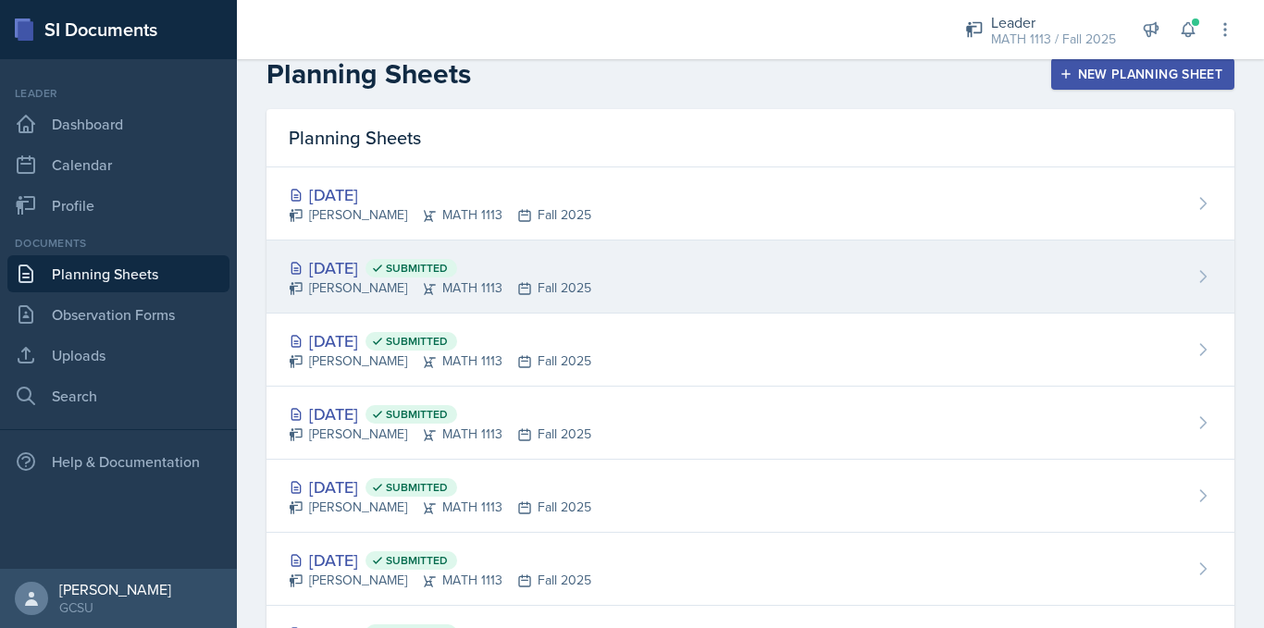
click at [366, 267] on div "[DATE] Submitted" at bounding box center [440, 267] width 303 height 25
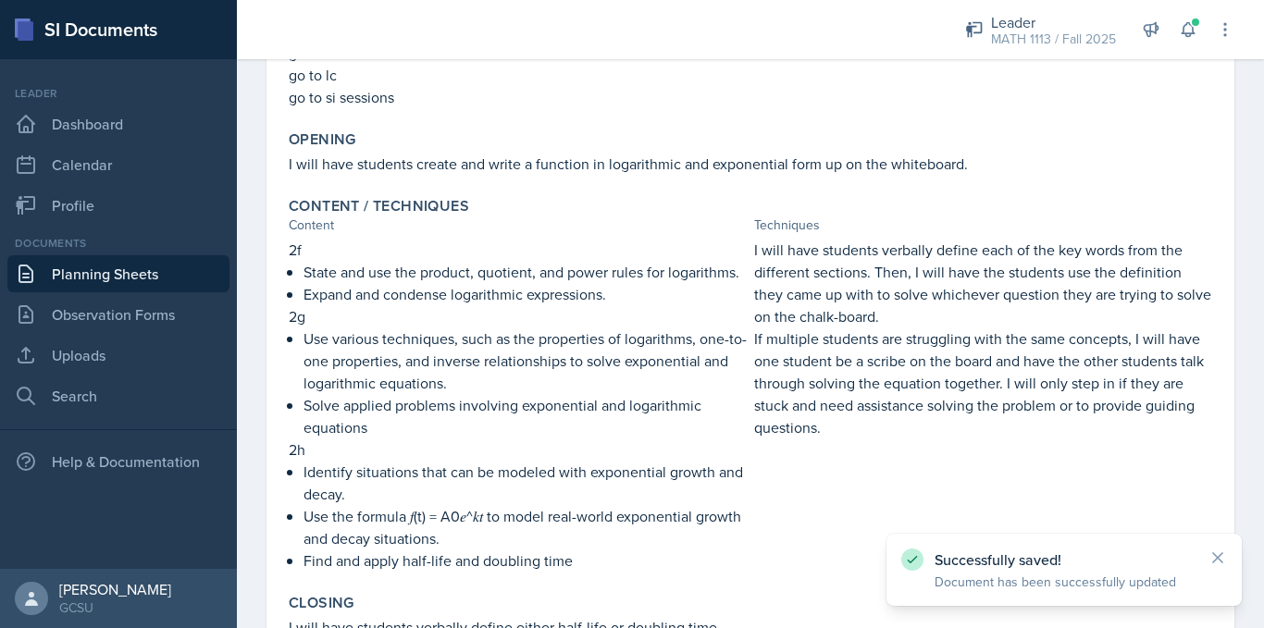
scroll to position [315, 0]
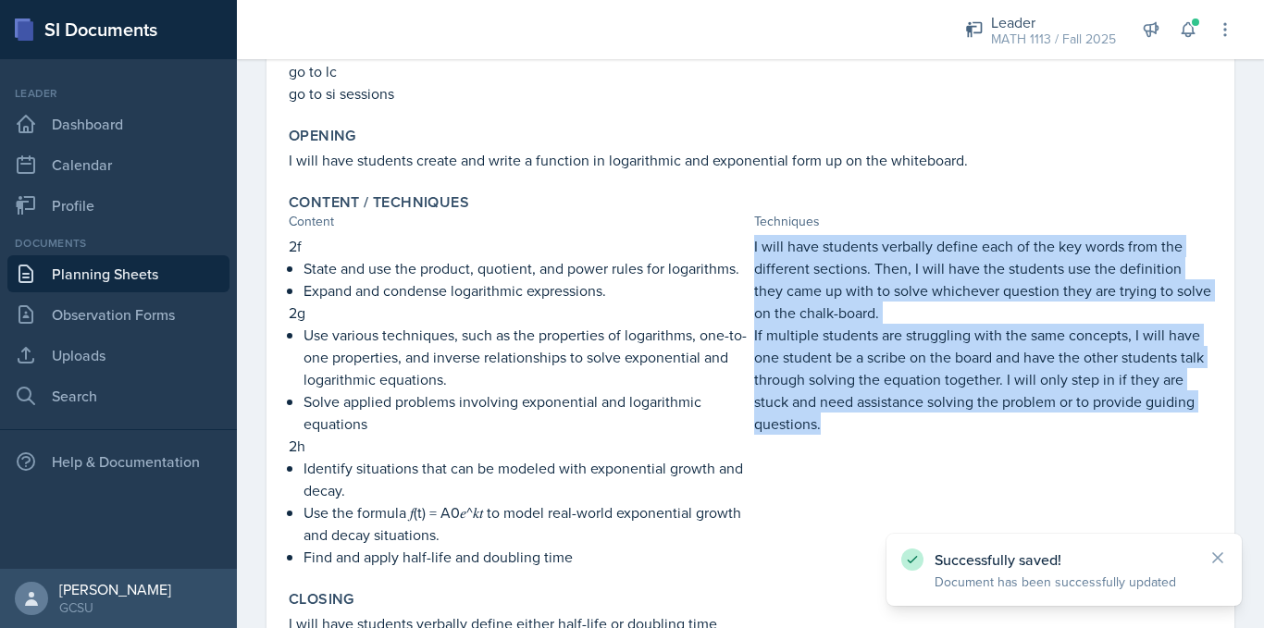
drag, startPoint x: 747, startPoint y: 247, endPoint x: 895, endPoint y: 419, distance: 227.0
click at [895, 419] on div "I will have students verbally define each of the key words from the different s…" at bounding box center [983, 401] width 458 height 333
copy div "I will have students verbally define each of the key words from the different s…"
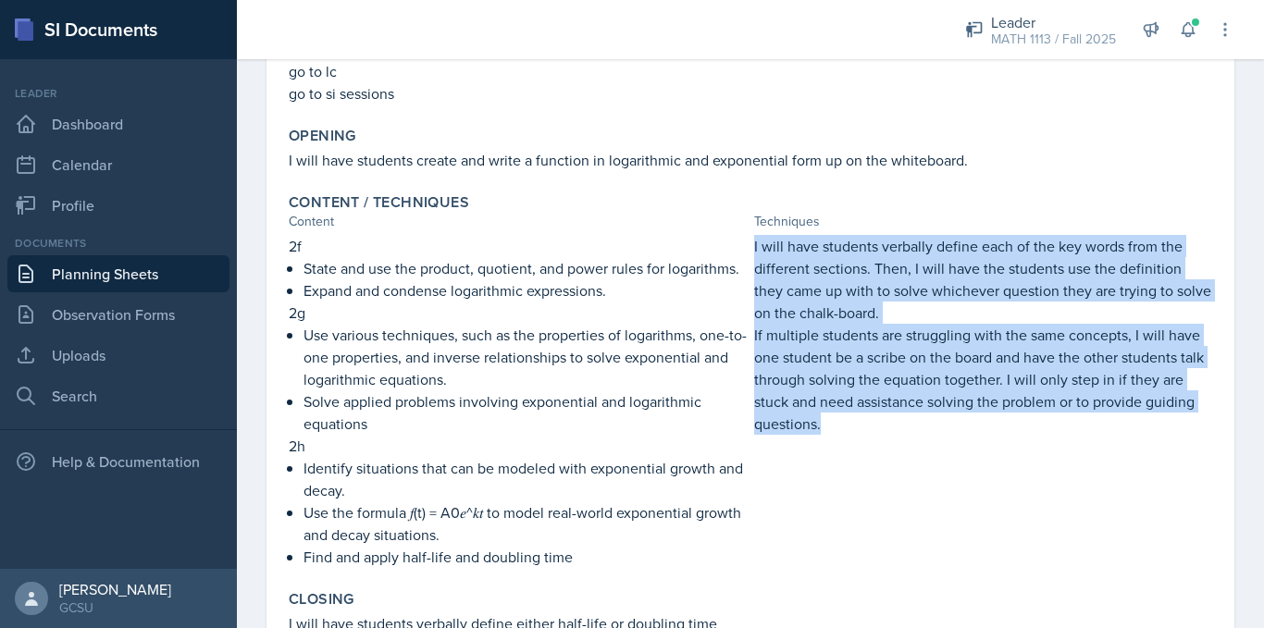
click at [85, 272] on link "Planning Sheets" at bounding box center [118, 273] width 222 height 37
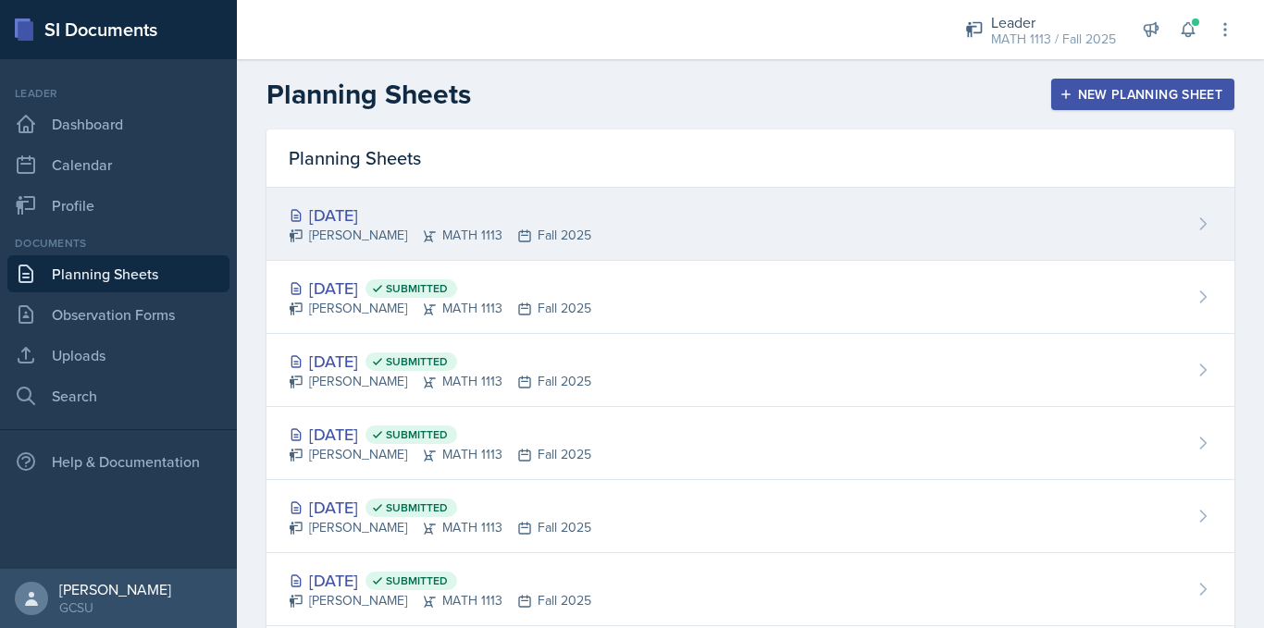
click at [404, 229] on div "[PERSON_NAME] MATH 1113 Fall 2025" at bounding box center [440, 235] width 303 height 19
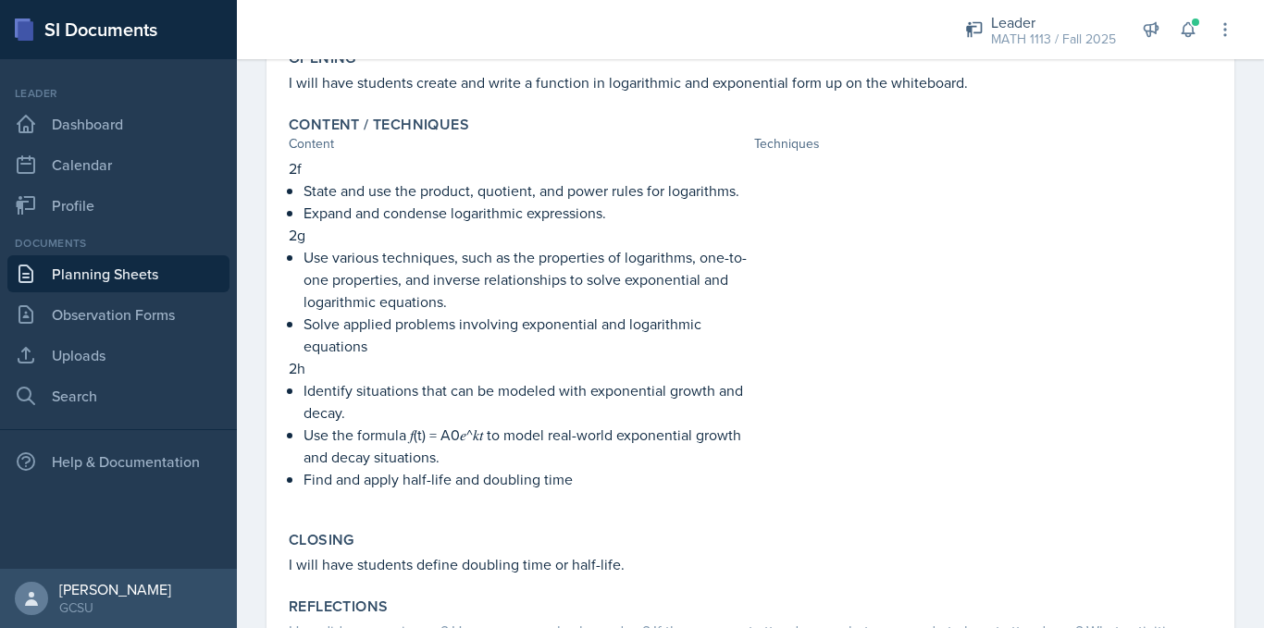
scroll to position [430, 0]
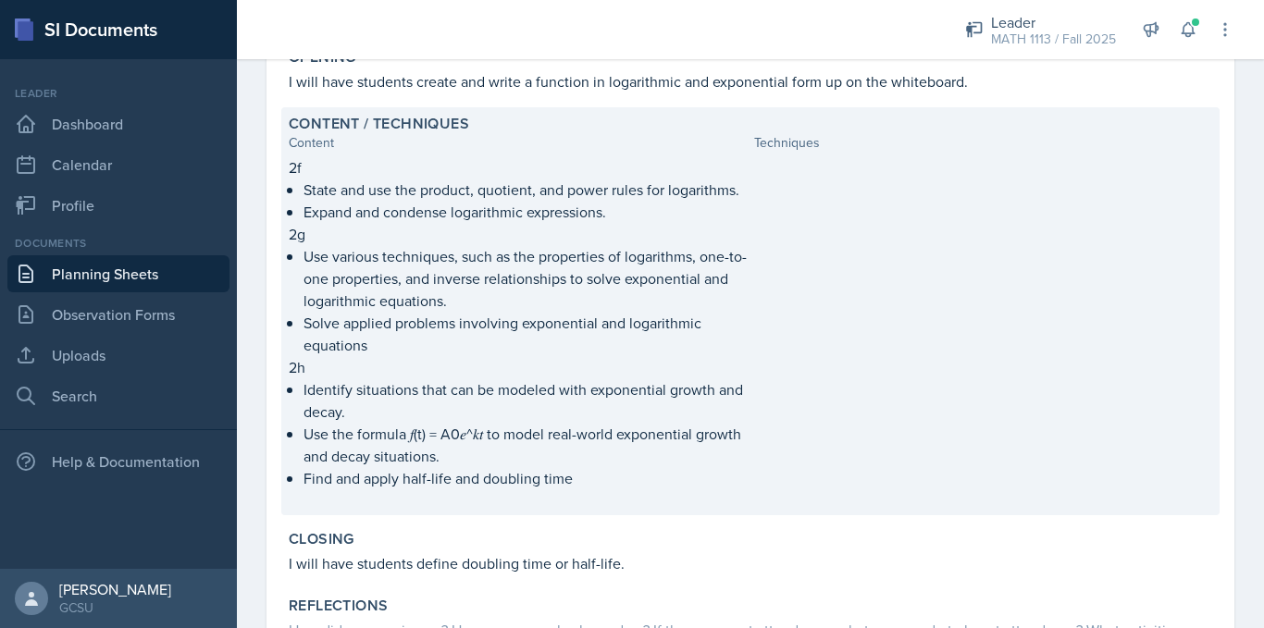
click at [864, 316] on div at bounding box center [983, 332] width 458 height 352
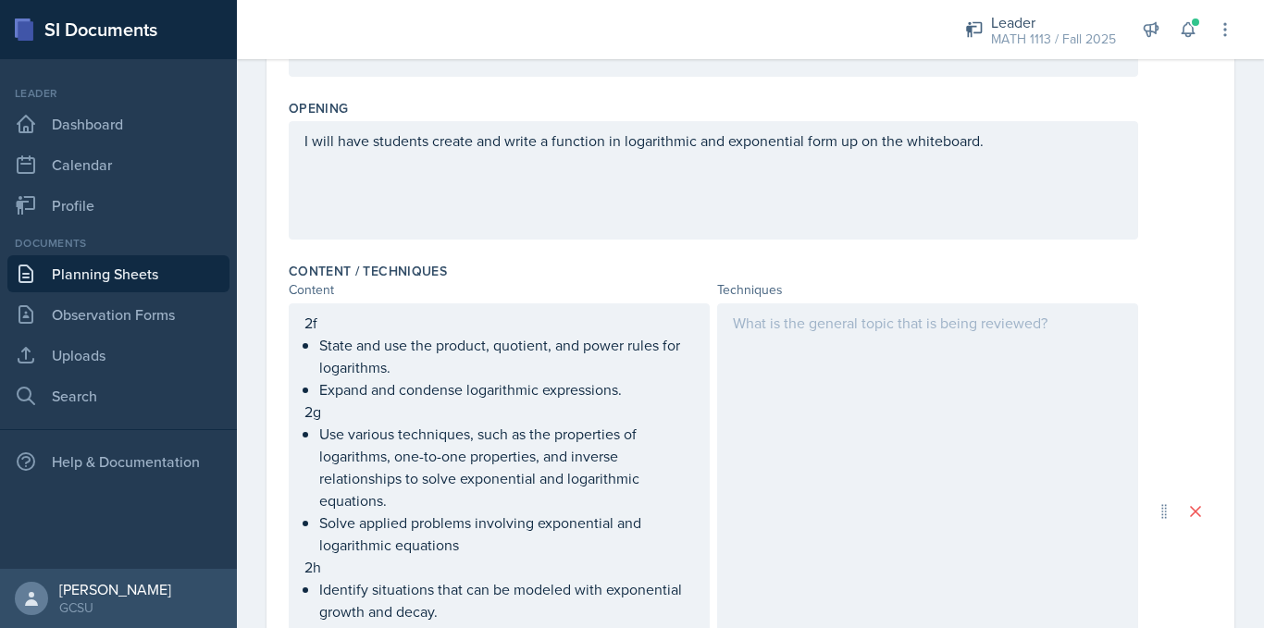
click at [793, 466] on div at bounding box center [927, 512] width 421 height 416
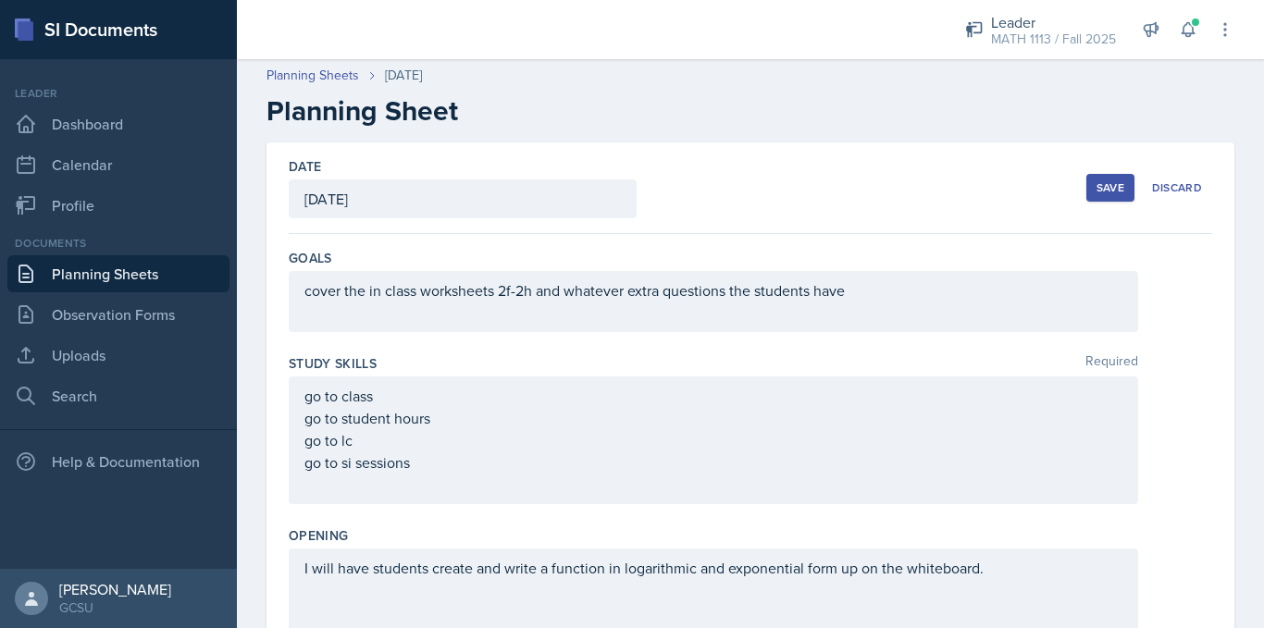
scroll to position [2, 0]
click at [1086, 188] on button "Save" at bounding box center [1110, 189] width 48 height 28
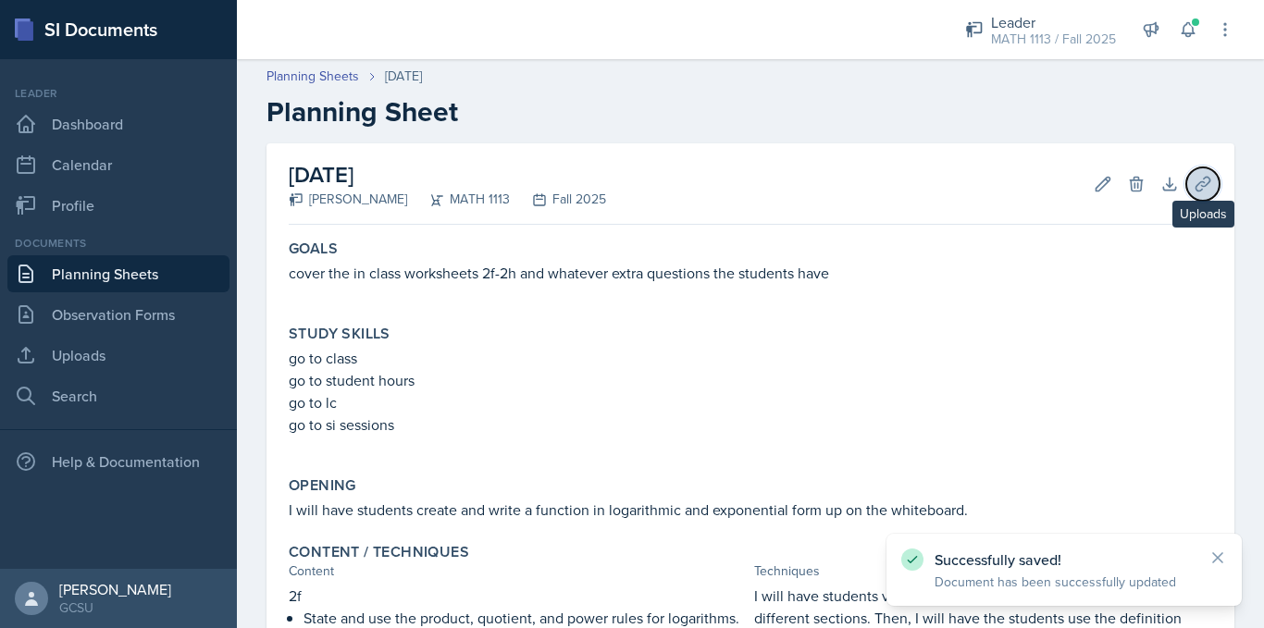
click at [1186, 196] on button "Uploads" at bounding box center [1202, 183] width 33 height 33
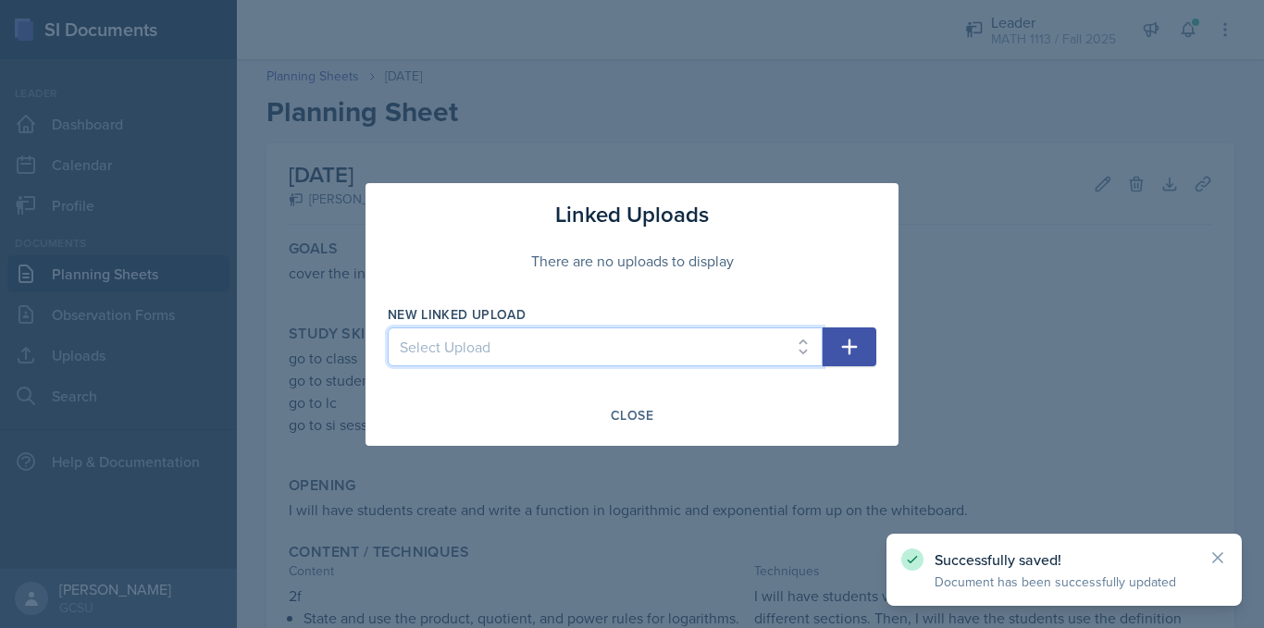
click at [800, 350] on select "Select Upload Worksheet 0 Solutions Worksheet 1a Solutions Worksheet 1b solutio…" at bounding box center [605, 347] width 435 height 39
select select "cb7e7269-39db-4571-8d98-3d8ba637ba07"
click at [388, 328] on select "Select Upload Worksheet 0 Solutions Worksheet 1a Solutions Worksheet 1b solutio…" at bounding box center [605, 347] width 435 height 39
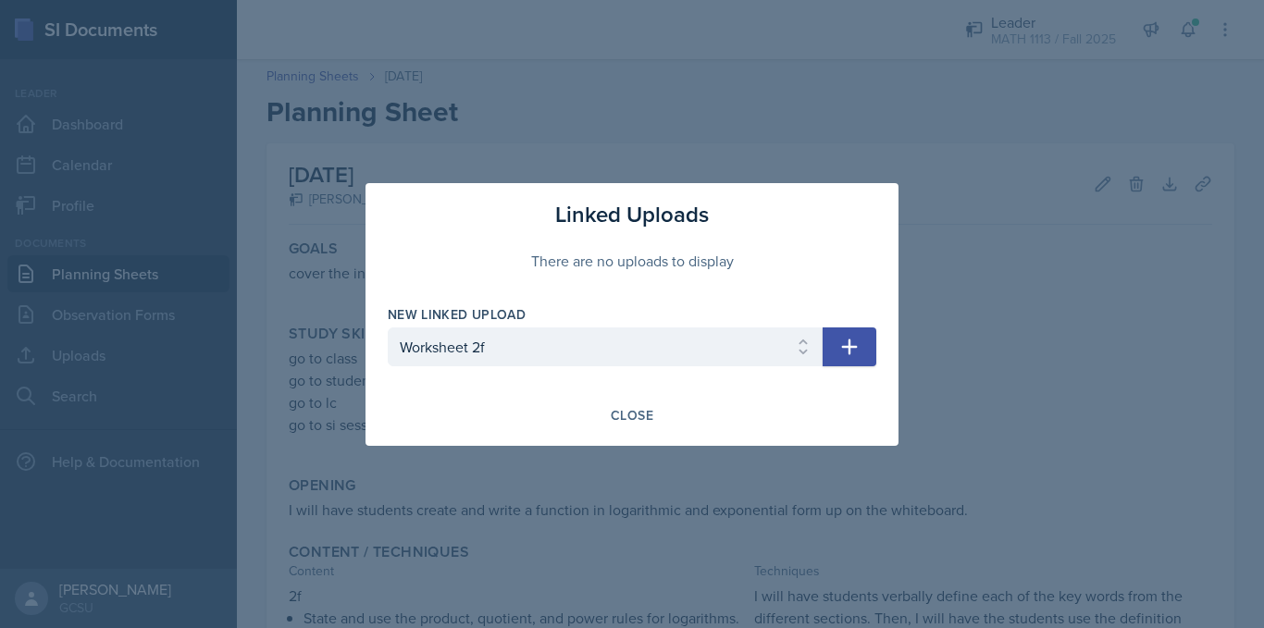
click at [832, 353] on button "button" at bounding box center [850, 347] width 54 height 39
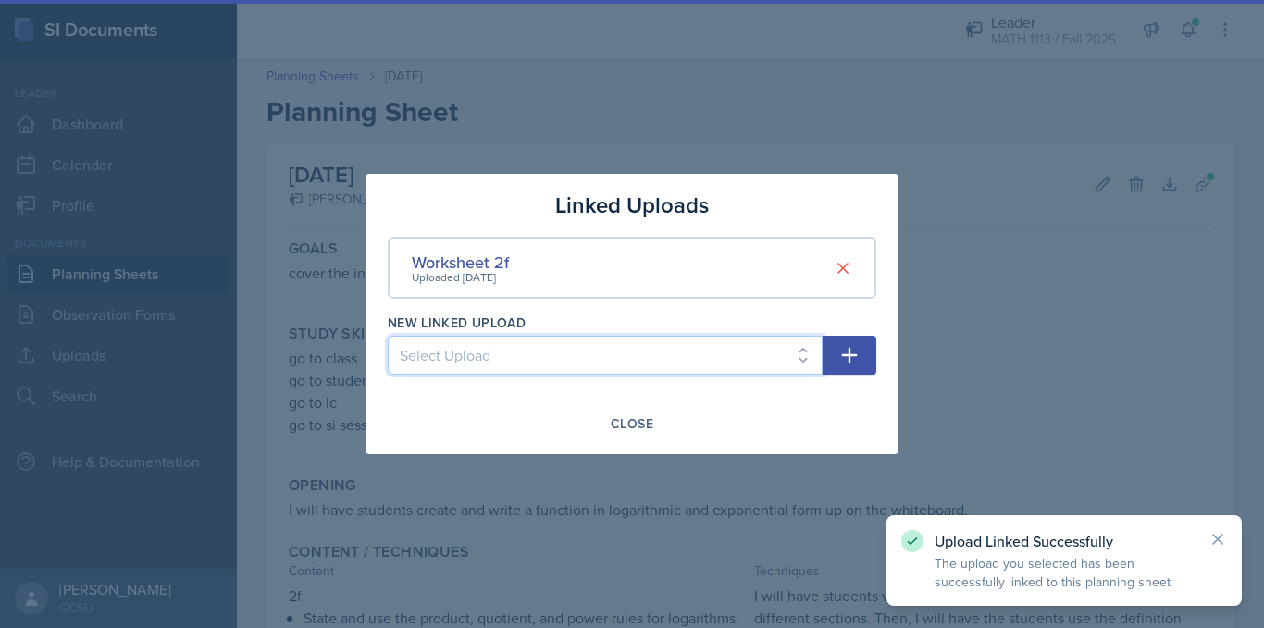
click at [608, 370] on select "Select Upload Worksheet 0 Solutions Worksheet 1a Solutions Worksheet 1b solutio…" at bounding box center [605, 355] width 435 height 39
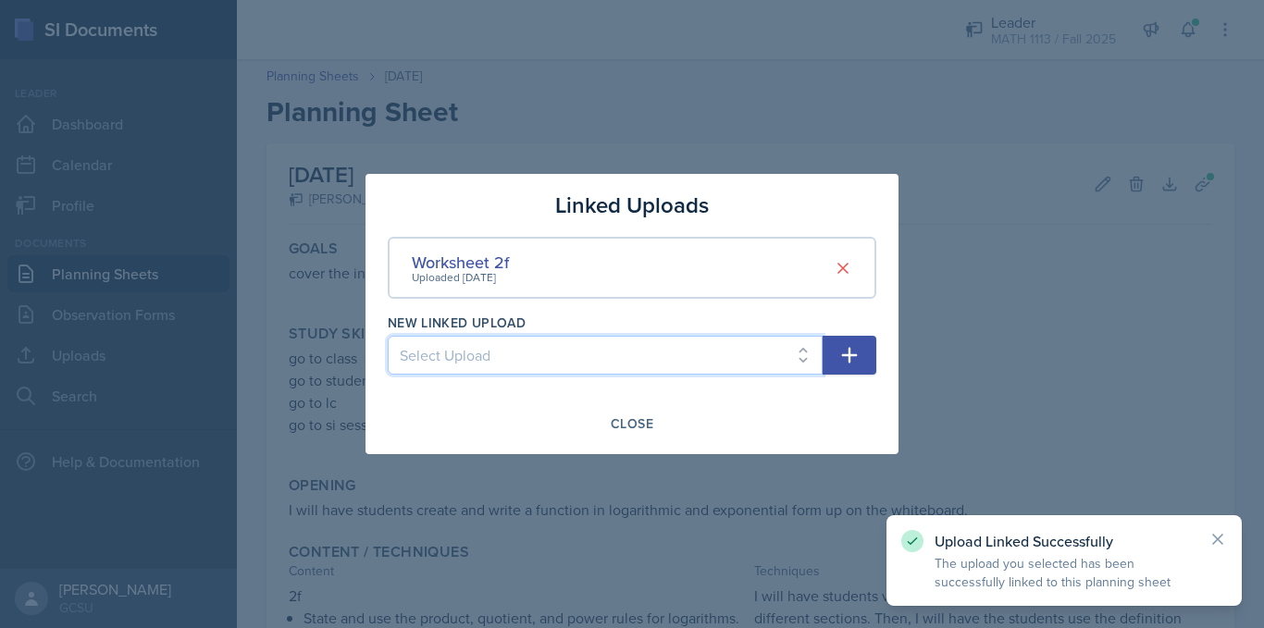
select select "461945d8-c6d0-4316-b959-de4dcc4093e4"
click at [388, 336] on select "Select Upload Worksheet 0 Solutions Worksheet 1a Solutions Worksheet 1b solutio…" at bounding box center [605, 355] width 435 height 39
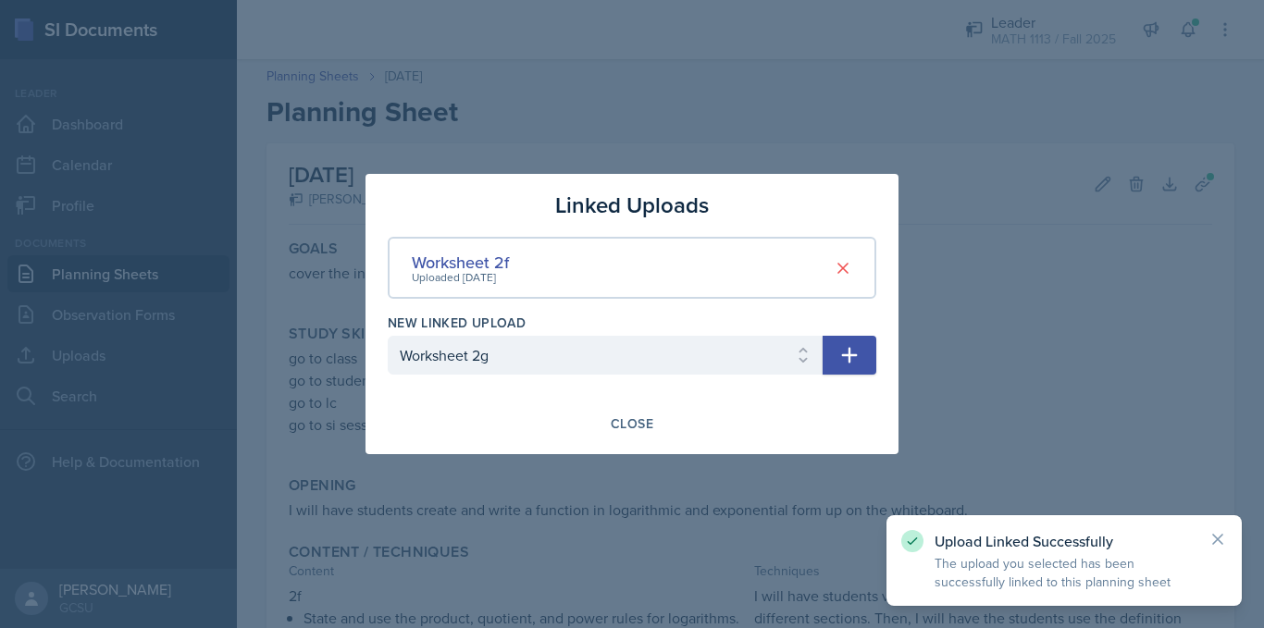
click at [851, 359] on icon "button" at bounding box center [849, 355] width 22 height 22
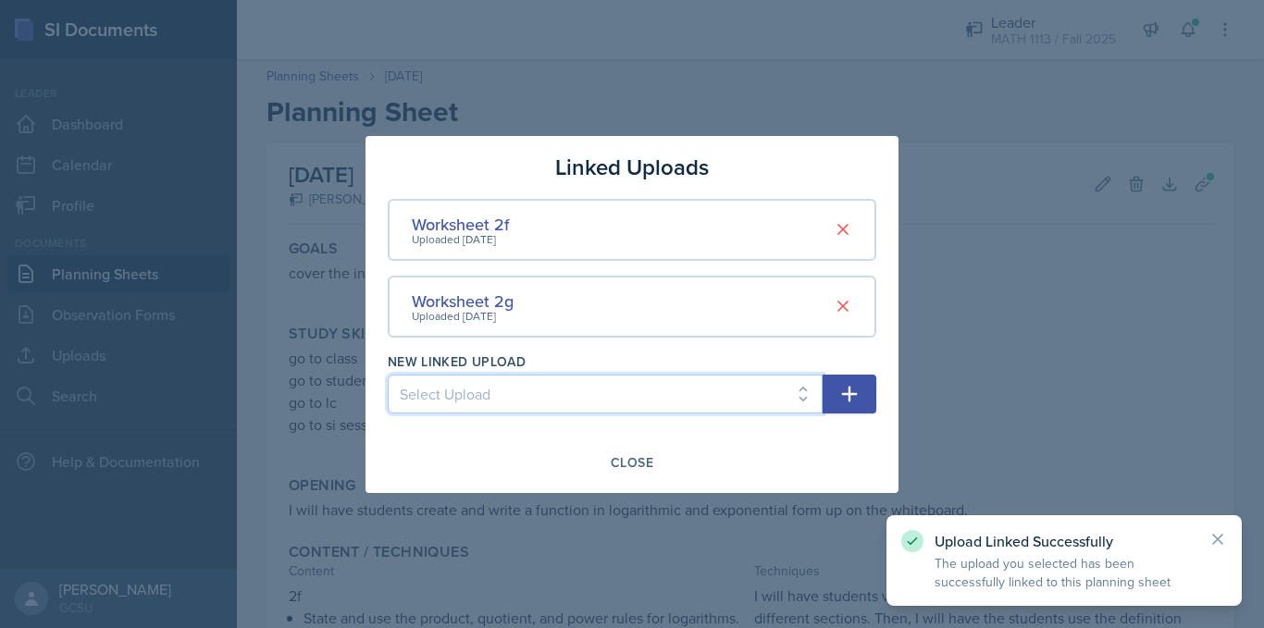
click at [629, 402] on select "Select Upload Worksheet 0 Solutions Worksheet 1a Solutions Worksheet 1b solutio…" at bounding box center [605, 394] width 435 height 39
select select "2dc6cb6b-ad7c-4d0c-996b-6501d8582bd0"
click at [388, 375] on select "Select Upload Worksheet 0 Solutions Worksheet 1a Solutions Worksheet 1b solutio…" at bounding box center [605, 394] width 435 height 39
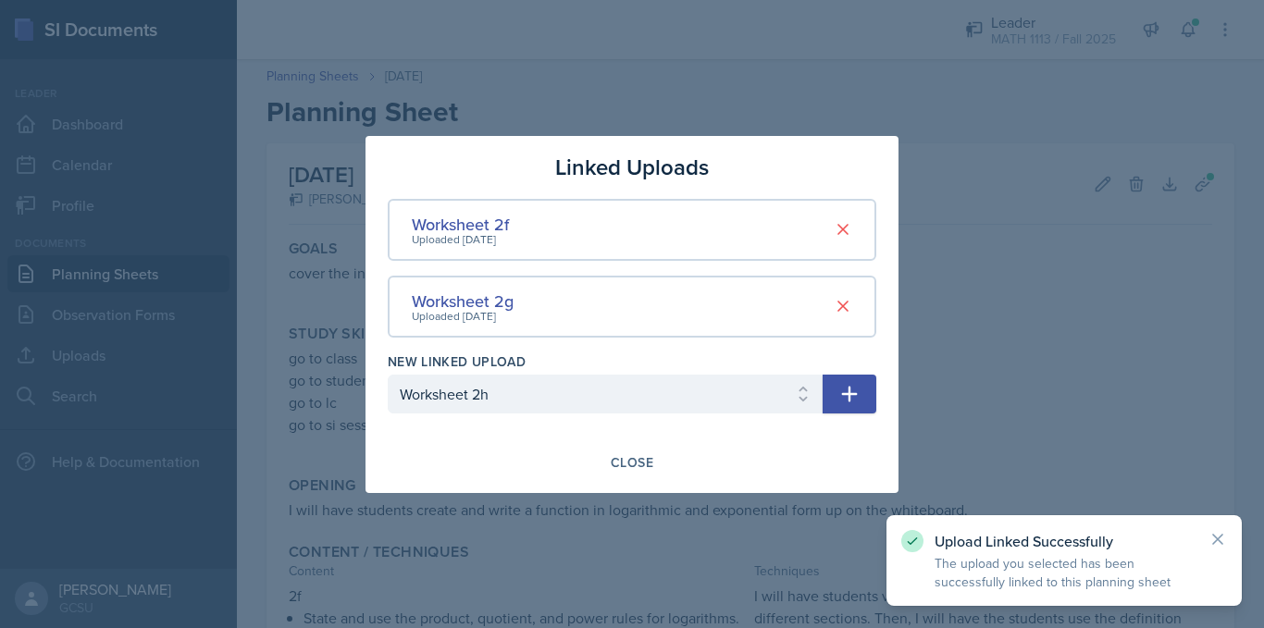
click at [859, 389] on icon "button" at bounding box center [849, 394] width 22 height 22
select select
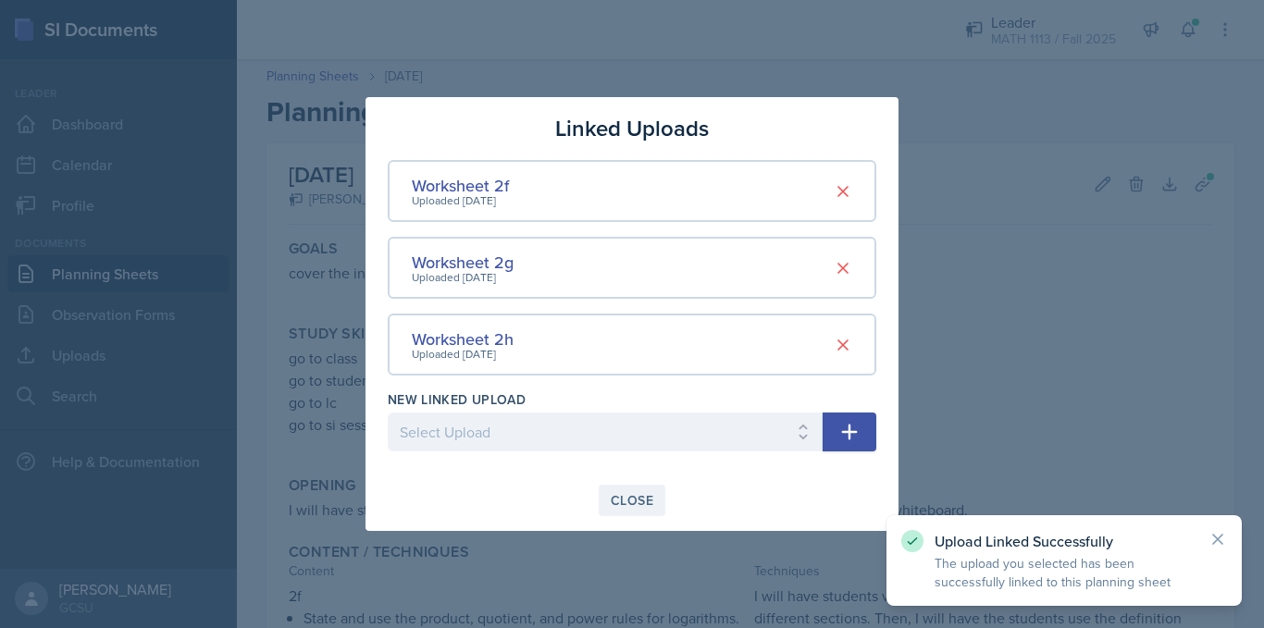
click at [635, 497] on div "Close" at bounding box center [632, 500] width 43 height 15
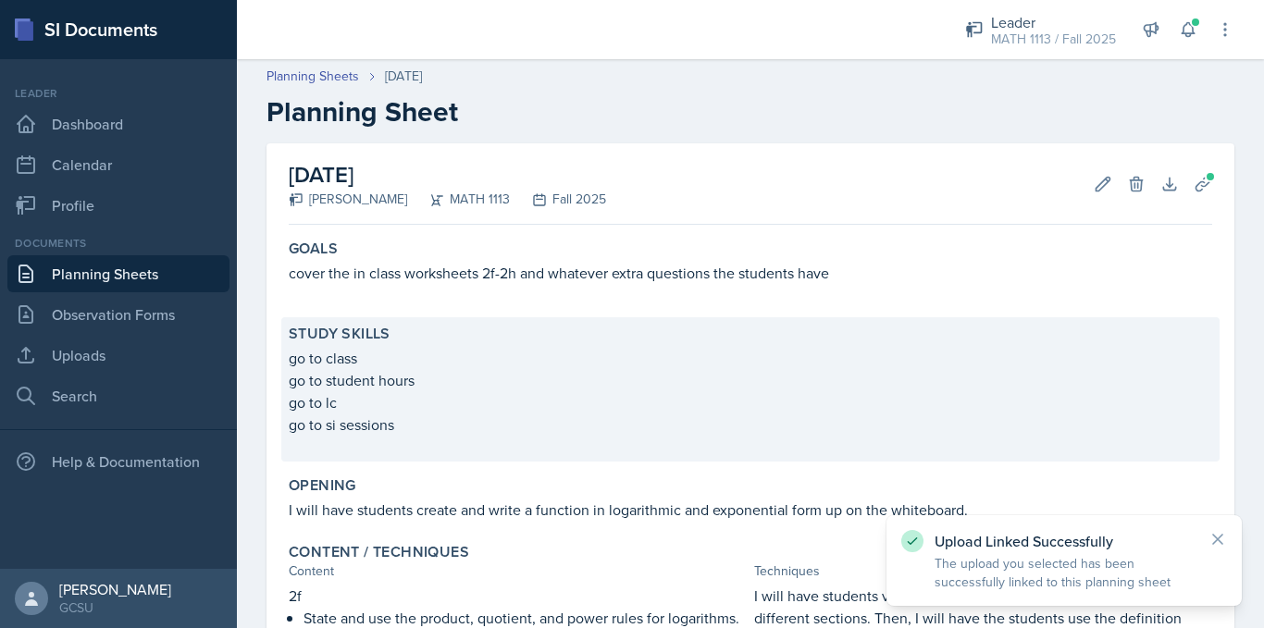
scroll to position [641, 0]
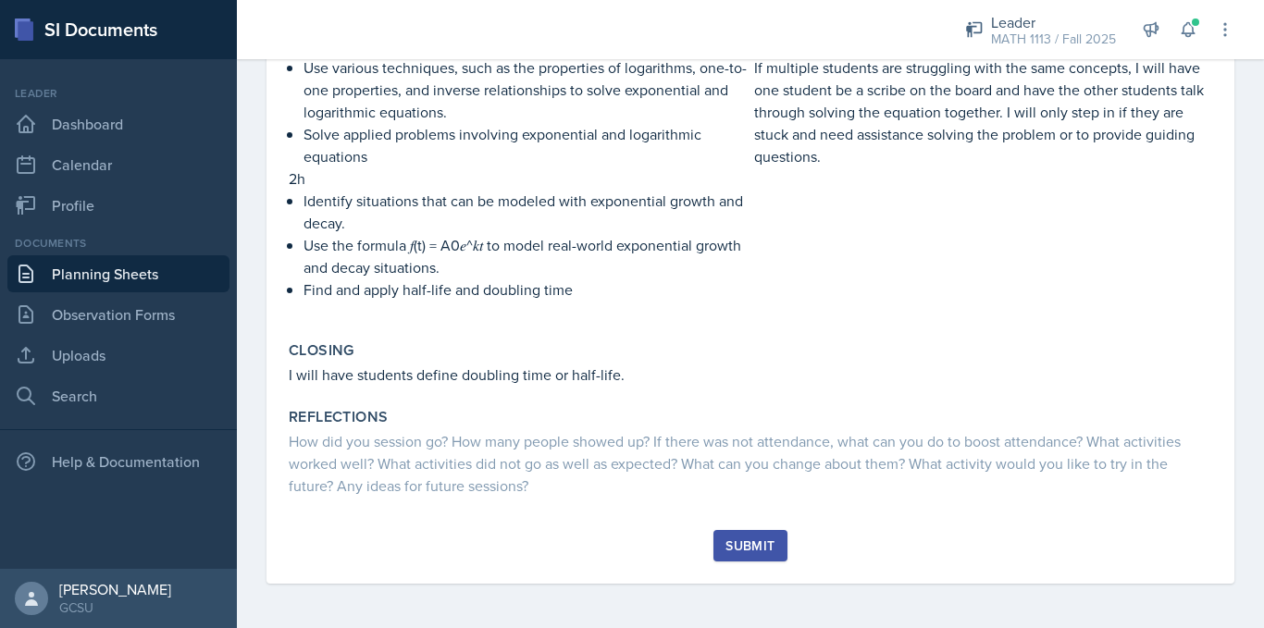
click at [733, 553] on div "Submit" at bounding box center [749, 546] width 49 height 15
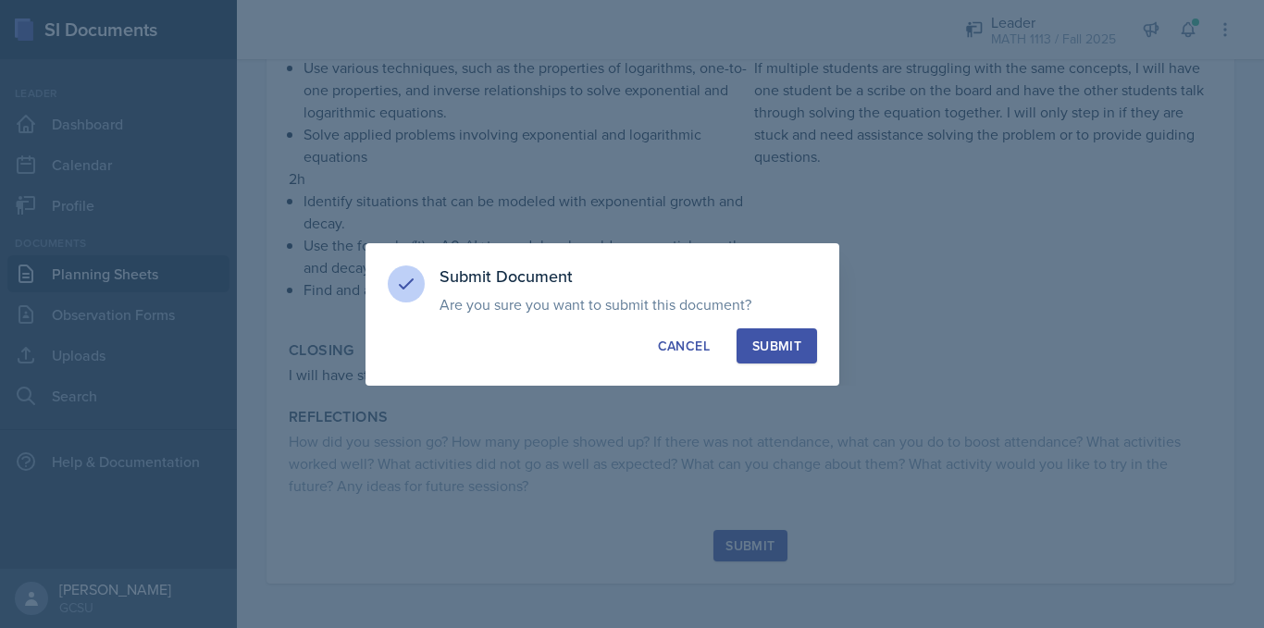
click at [798, 339] on div "Submit" at bounding box center [776, 346] width 49 height 19
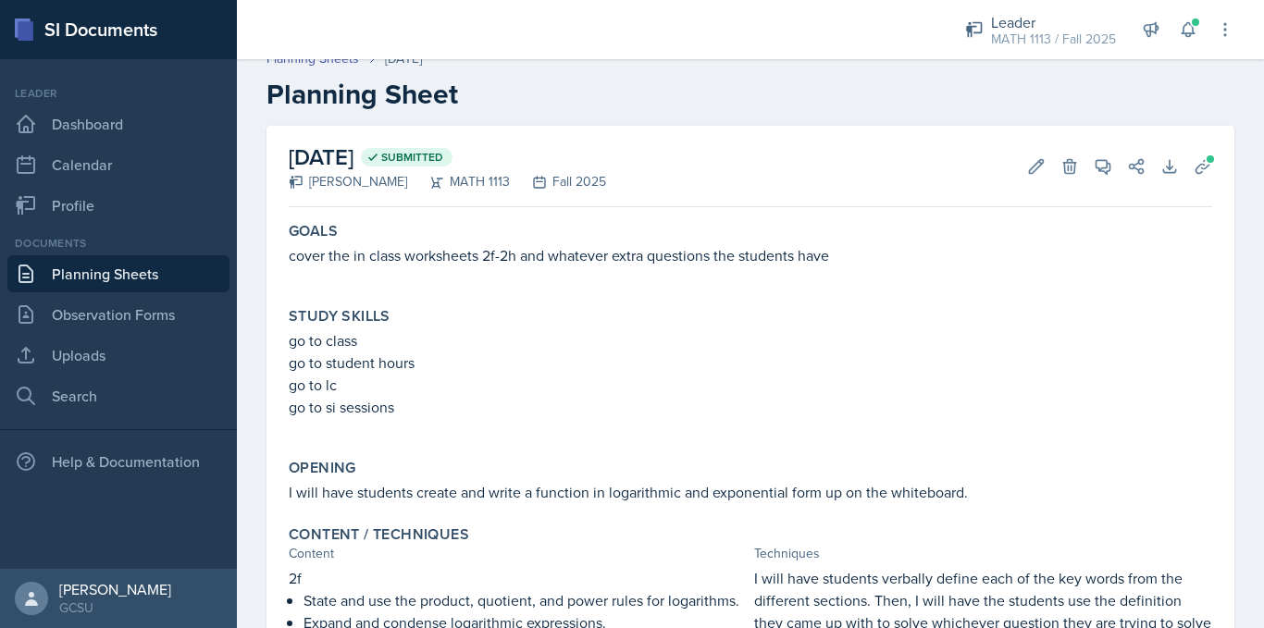
scroll to position [0, 0]
